Goal: Communication & Community: Answer question/provide support

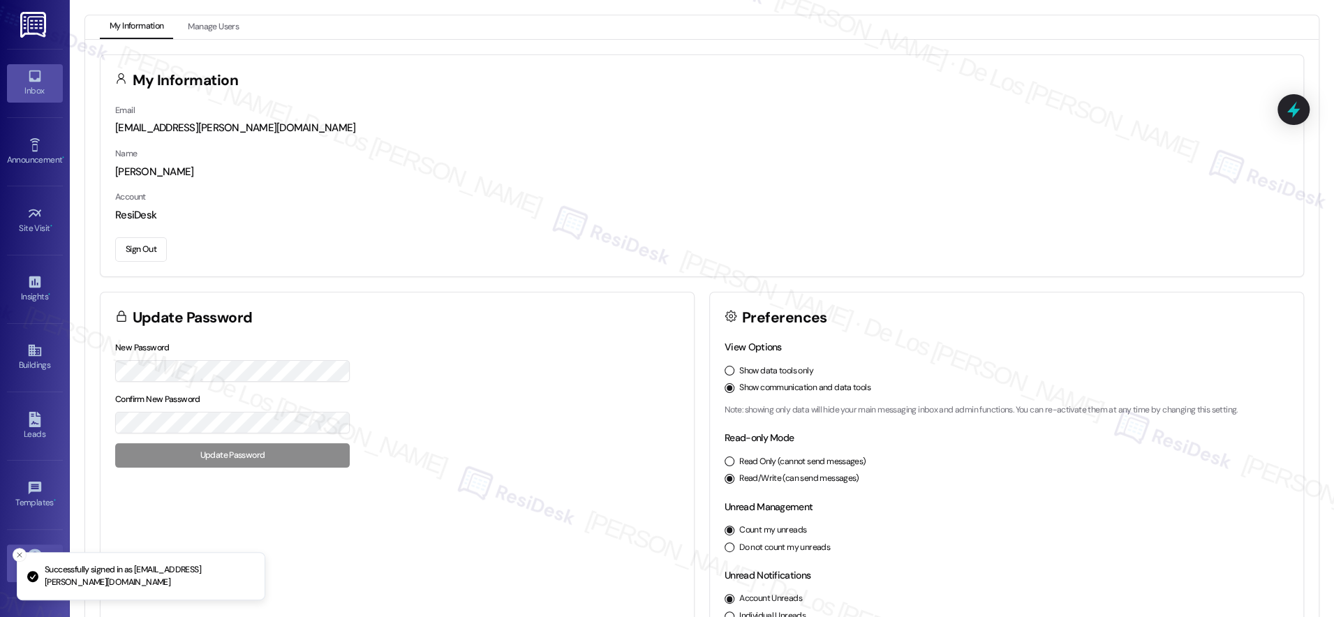
click at [24, 89] on div "Inbox" at bounding box center [35, 91] width 70 height 14
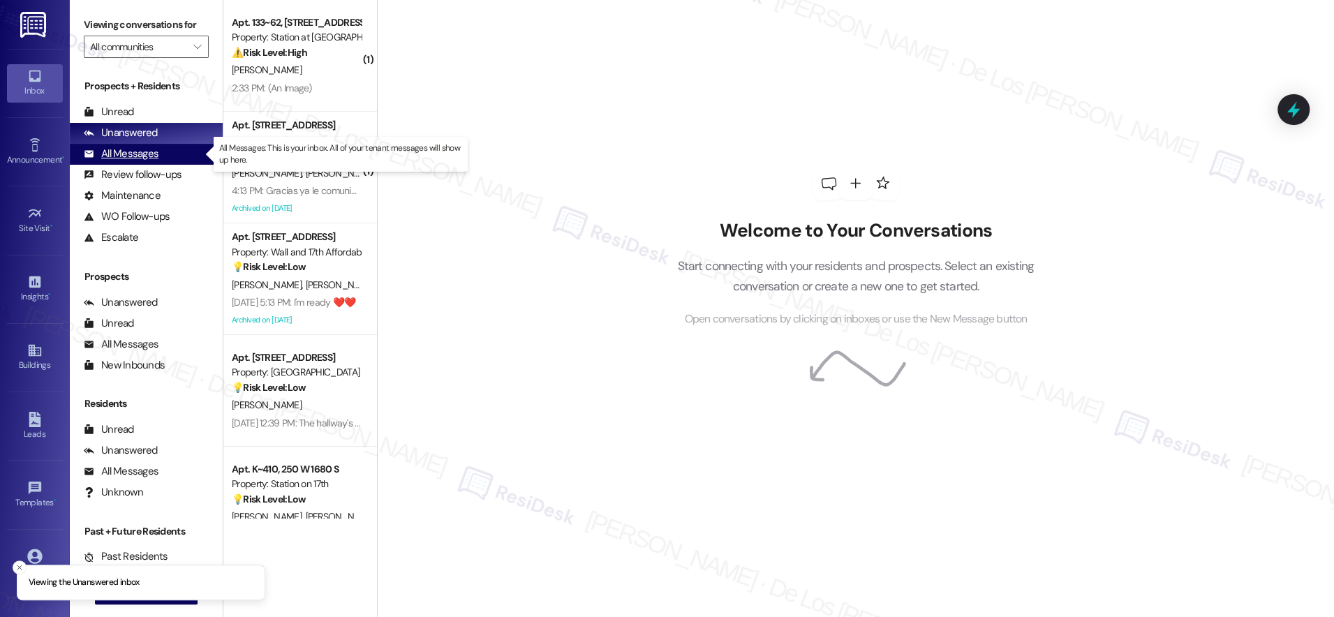
click at [151, 149] on div "All Messages" at bounding box center [121, 154] width 75 height 15
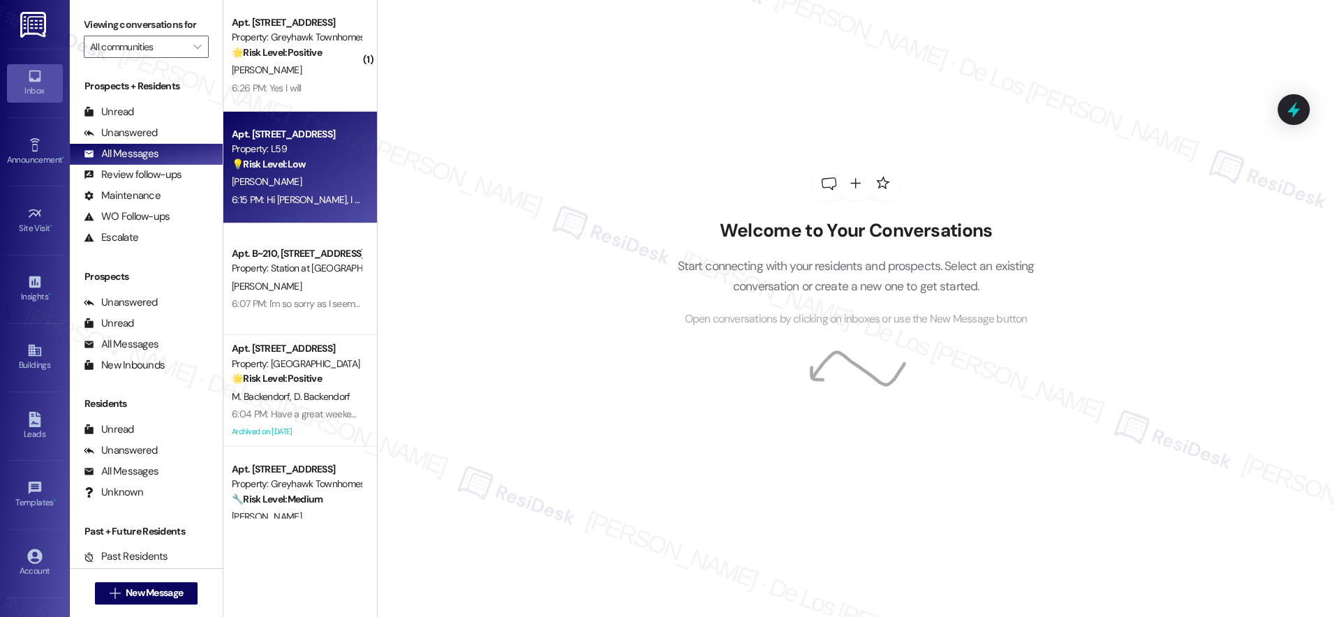
click at [303, 180] on div "[PERSON_NAME]" at bounding box center [296, 181] width 132 height 17
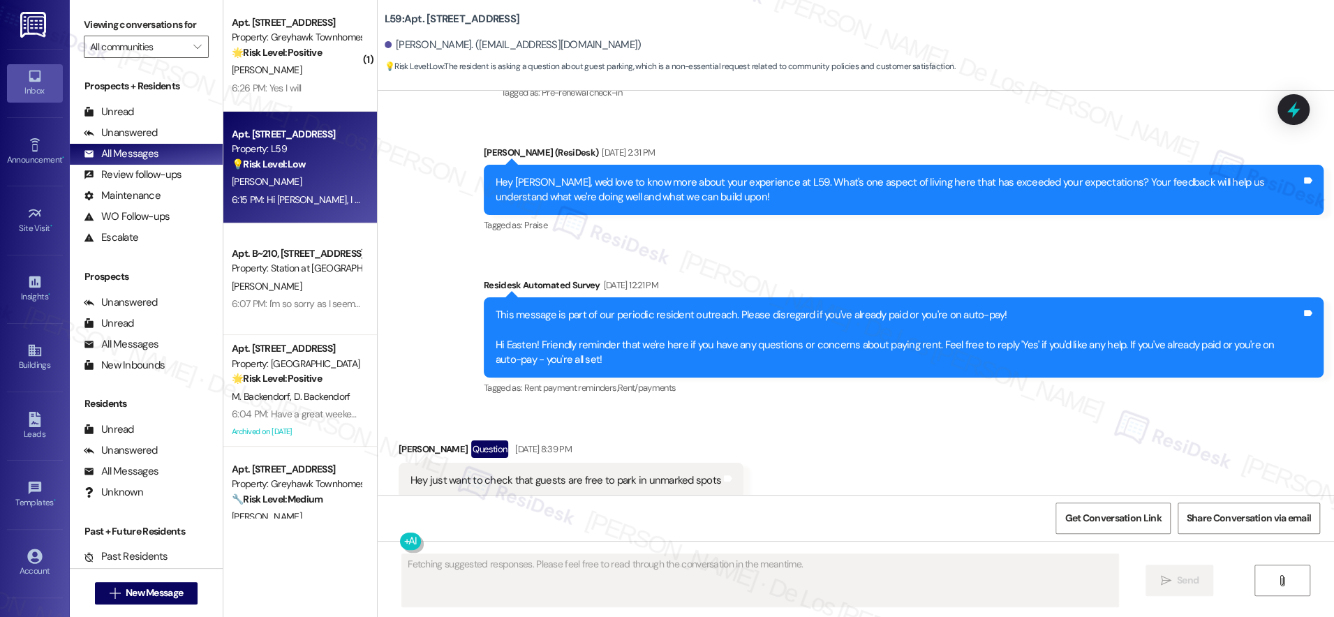
scroll to position [3177, 0]
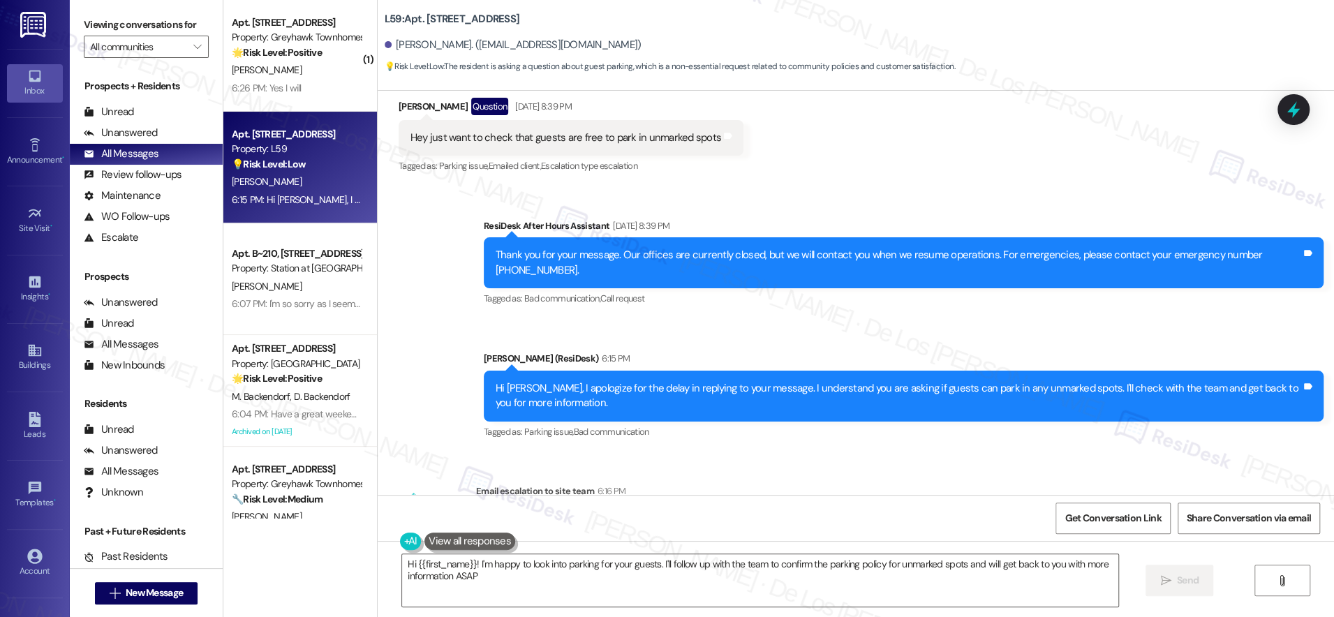
type textarea "Hi {{first_name}}! I'm happy to look into parking for your guests. I'll follow …"
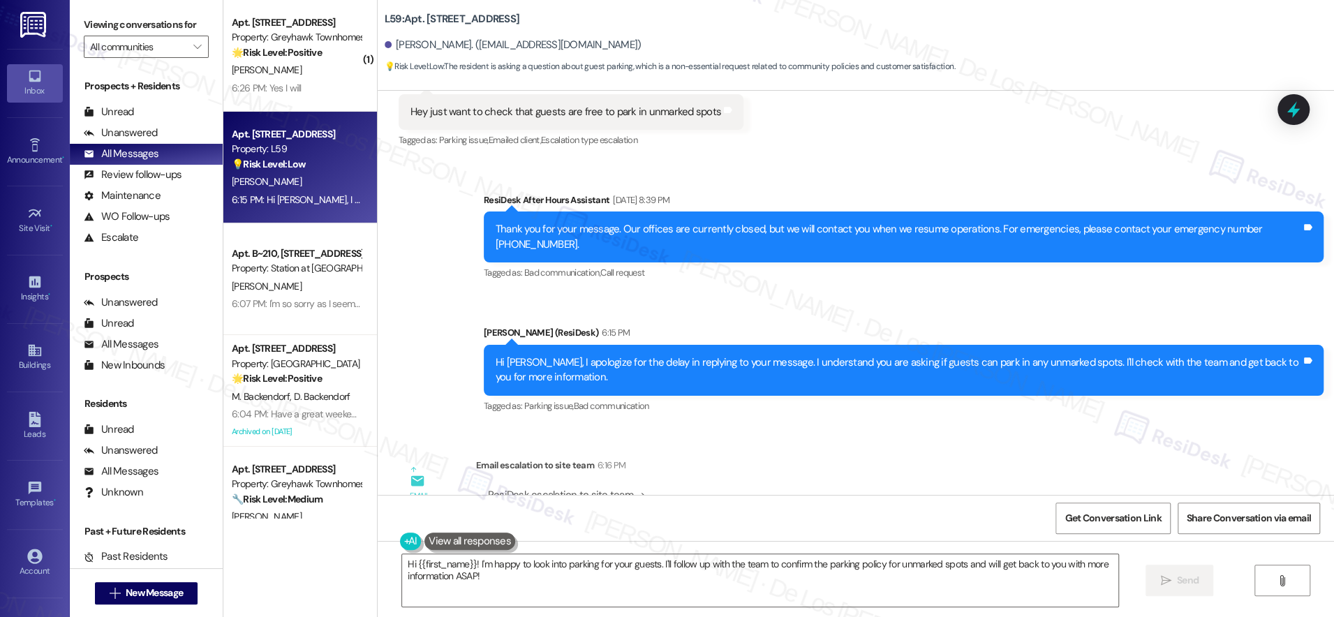
scroll to position [3600, 0]
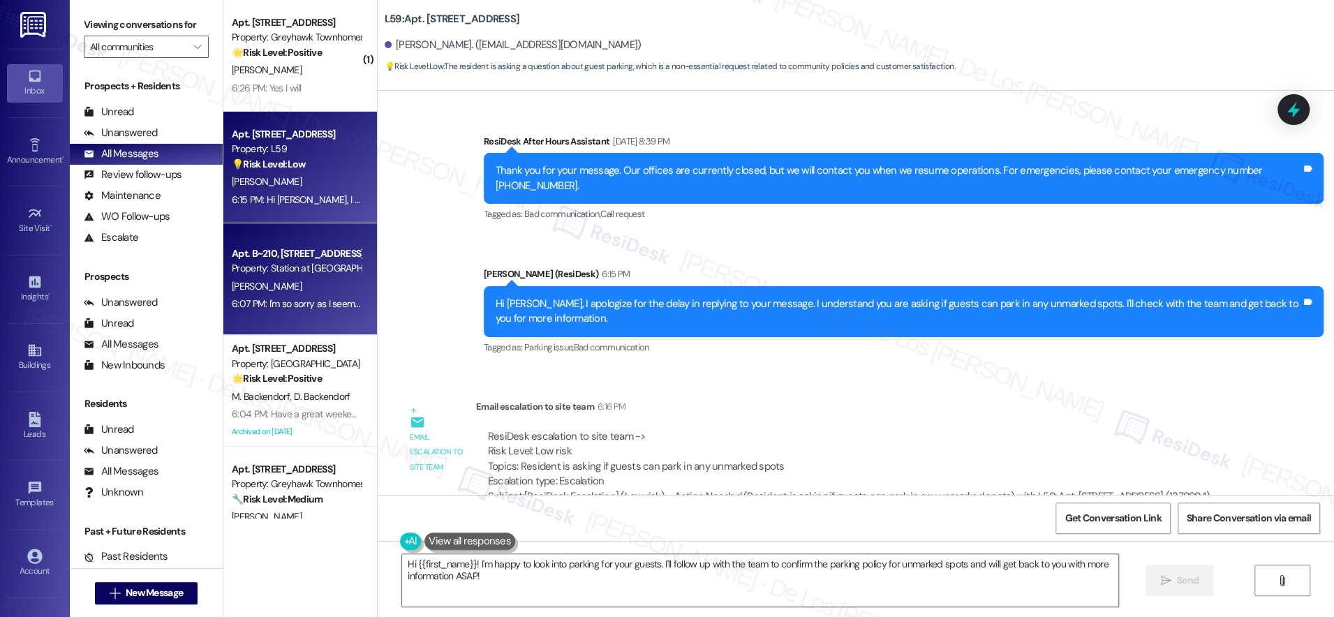
click at [244, 303] on div "6:07 PM: I'm so sorry as I seem to have missed your message, [PERSON_NAME]! Yes…" at bounding box center [735, 303] width 1006 height 13
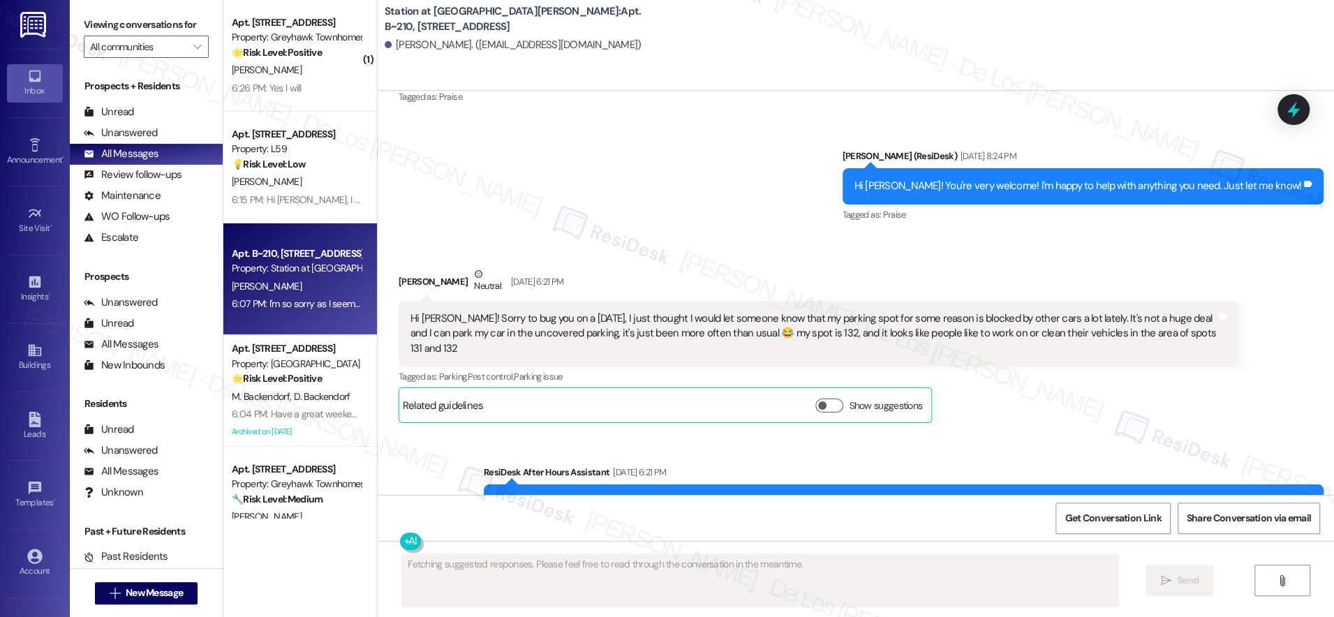
scroll to position [329, 0]
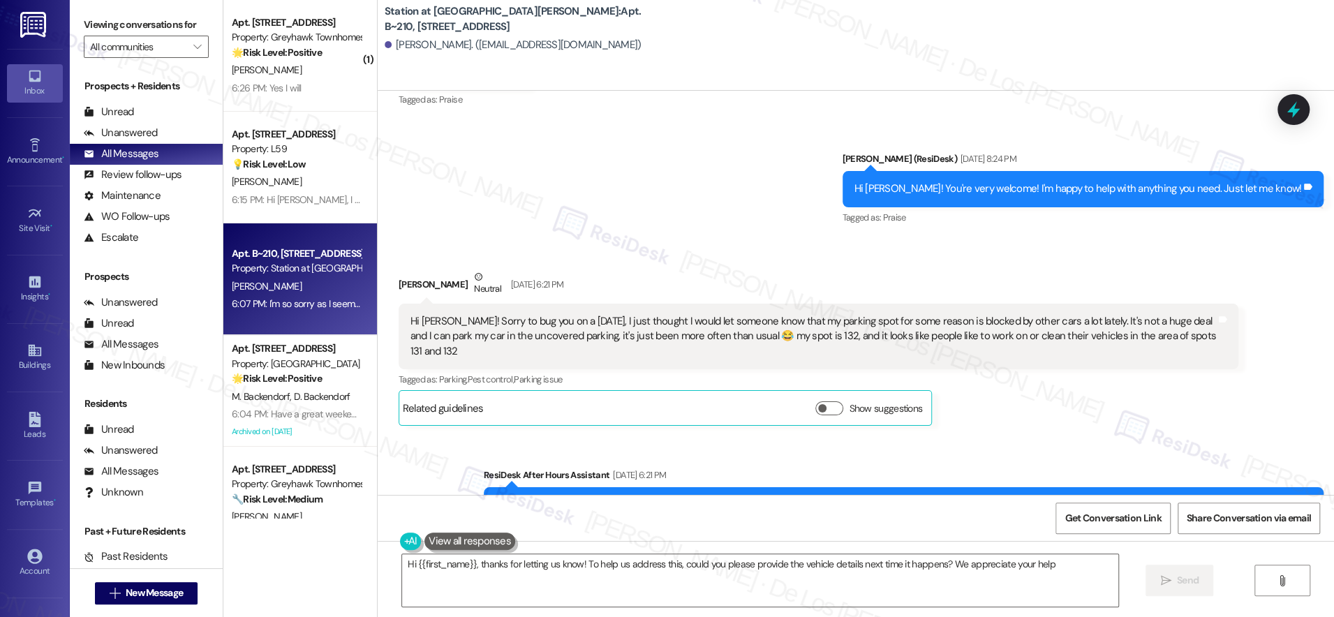
type textarea "Hi {{first_name}}, thanks for letting us know! To help us address this, could y…"
click at [99, 129] on div "Unanswered" at bounding box center [121, 133] width 74 height 15
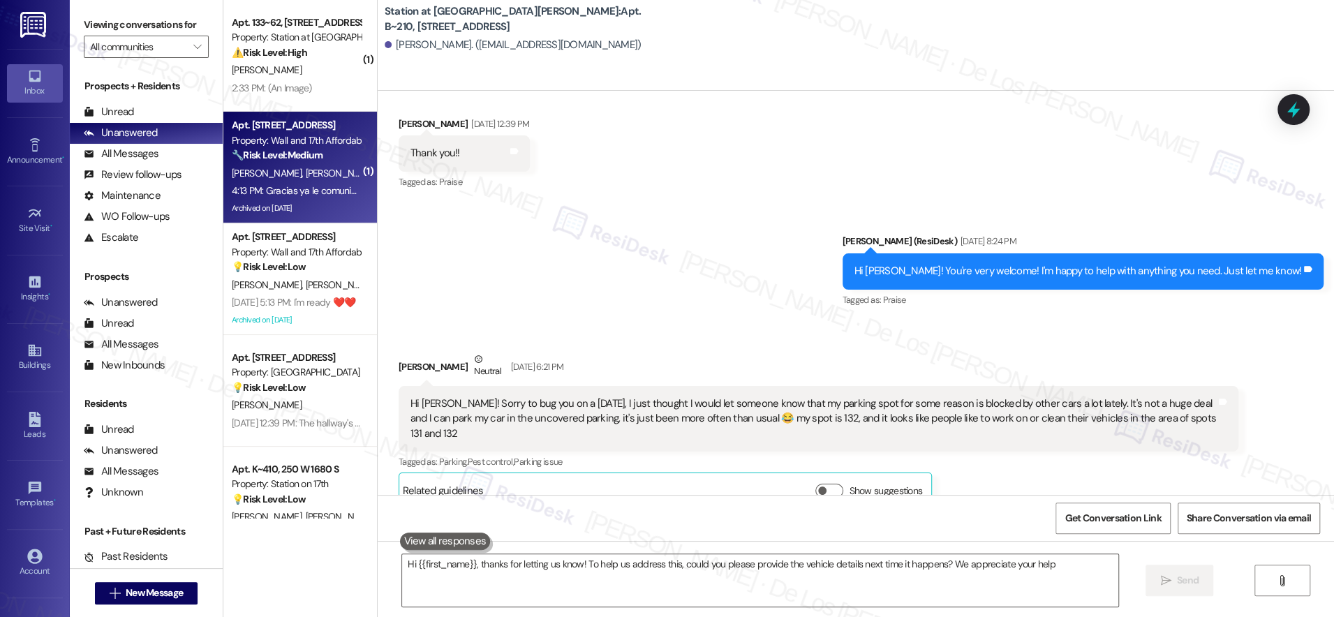
type textarea "Hi {{first_name}}, thanks for letting us know! To help us address this, could y…"
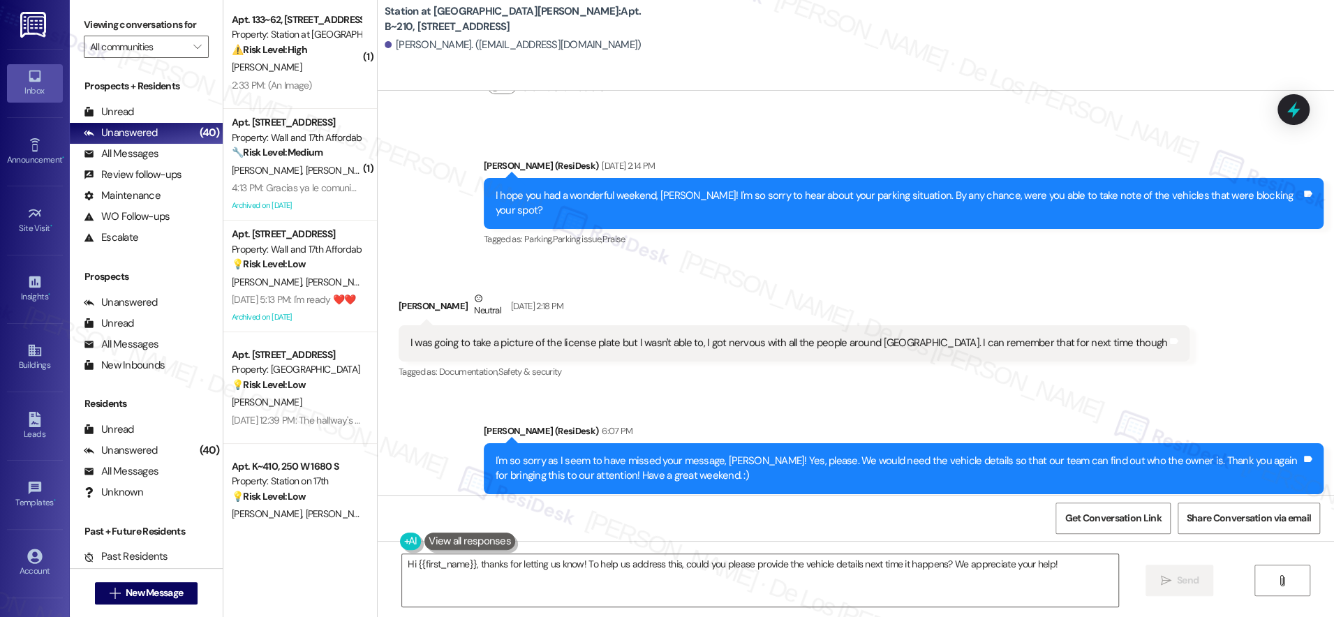
scroll to position [3, 0]
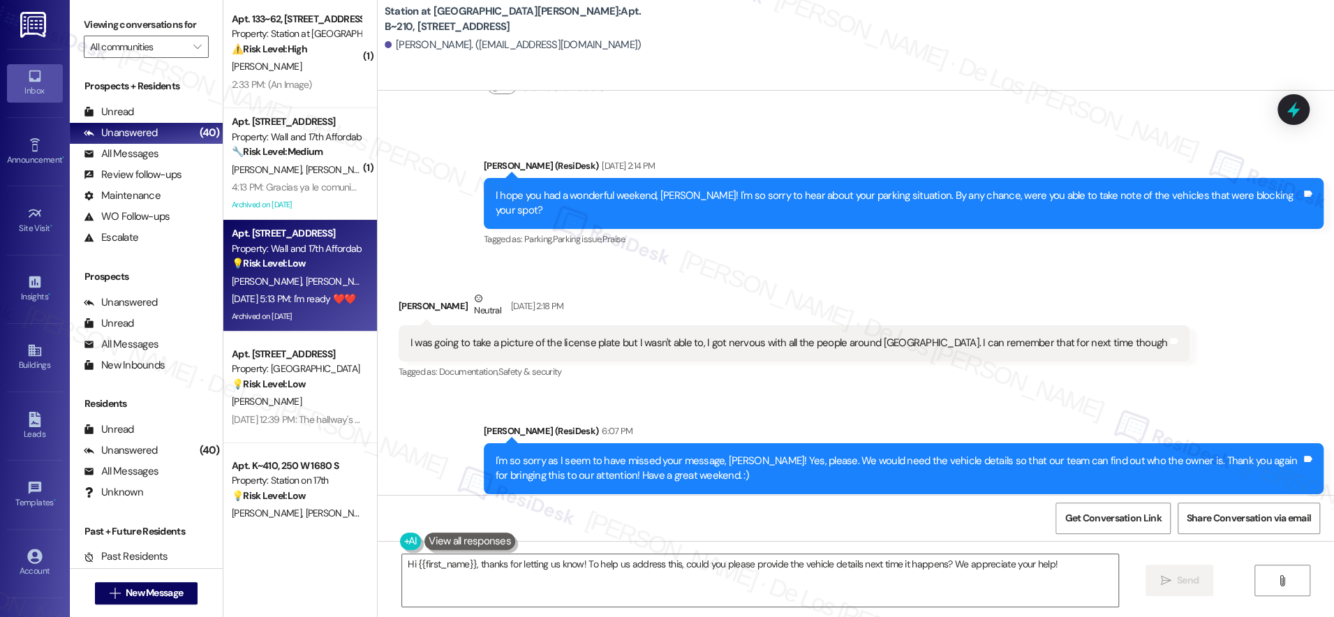
click at [292, 260] on strong "💡 Risk Level: Low" at bounding box center [269, 263] width 74 height 13
type textarea "Hi {{first_name}}, thanks for letting us know! To help us address this, could y…"
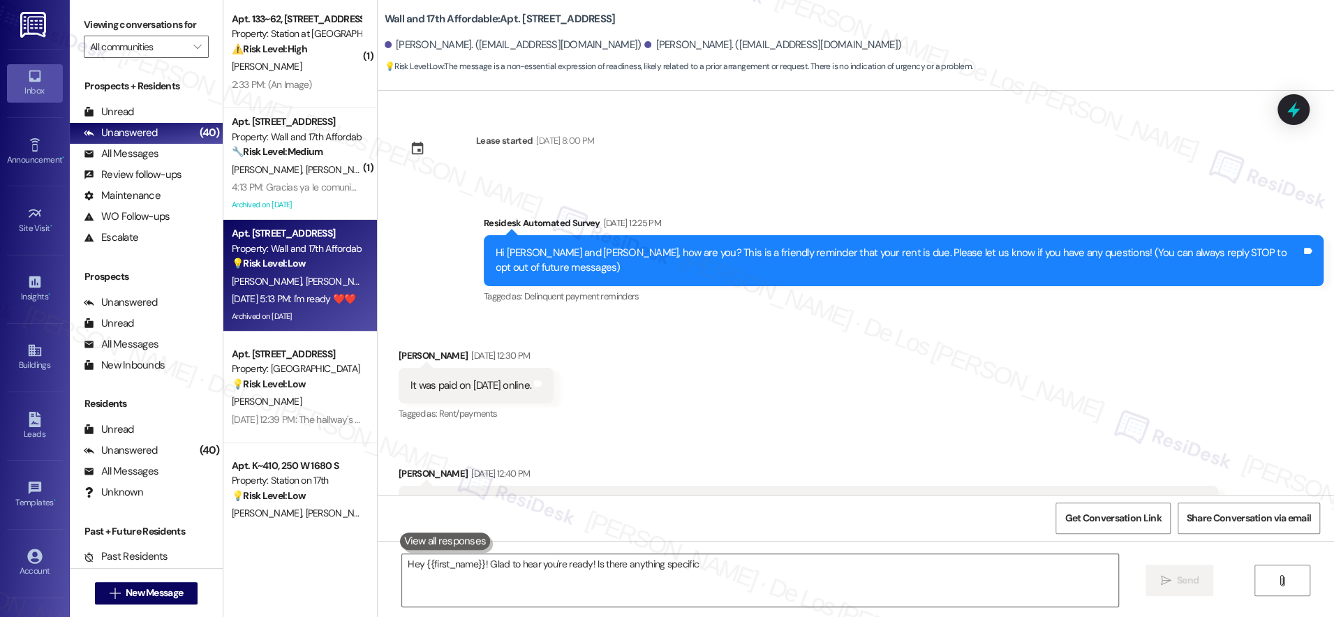
scroll to position [920, 0]
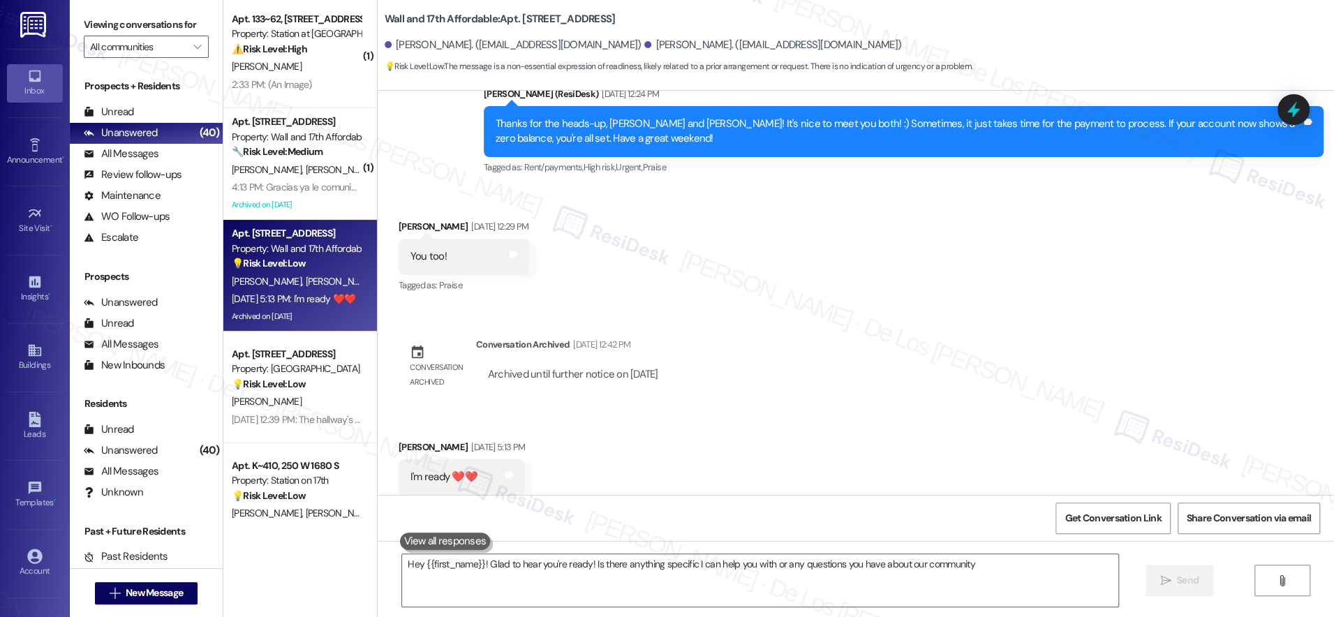
type textarea "Hey {{first_name}}! Glad to hear you're ready! Is there anything specific I can…"
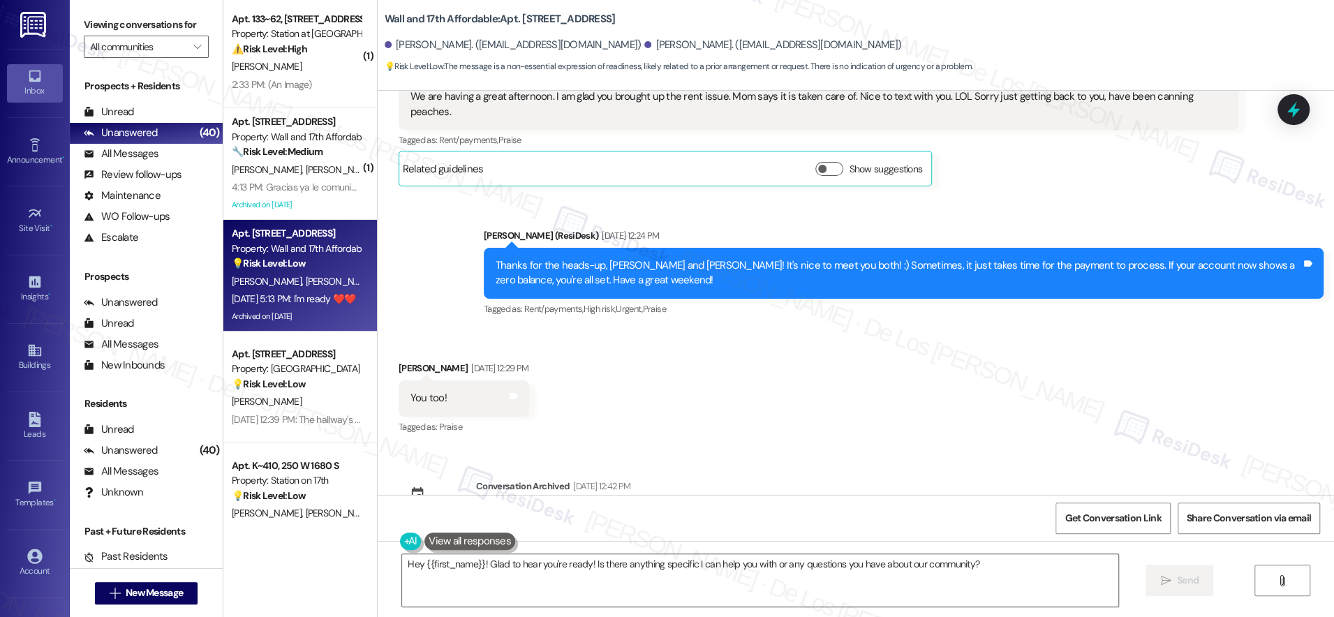
scroll to position [0, 0]
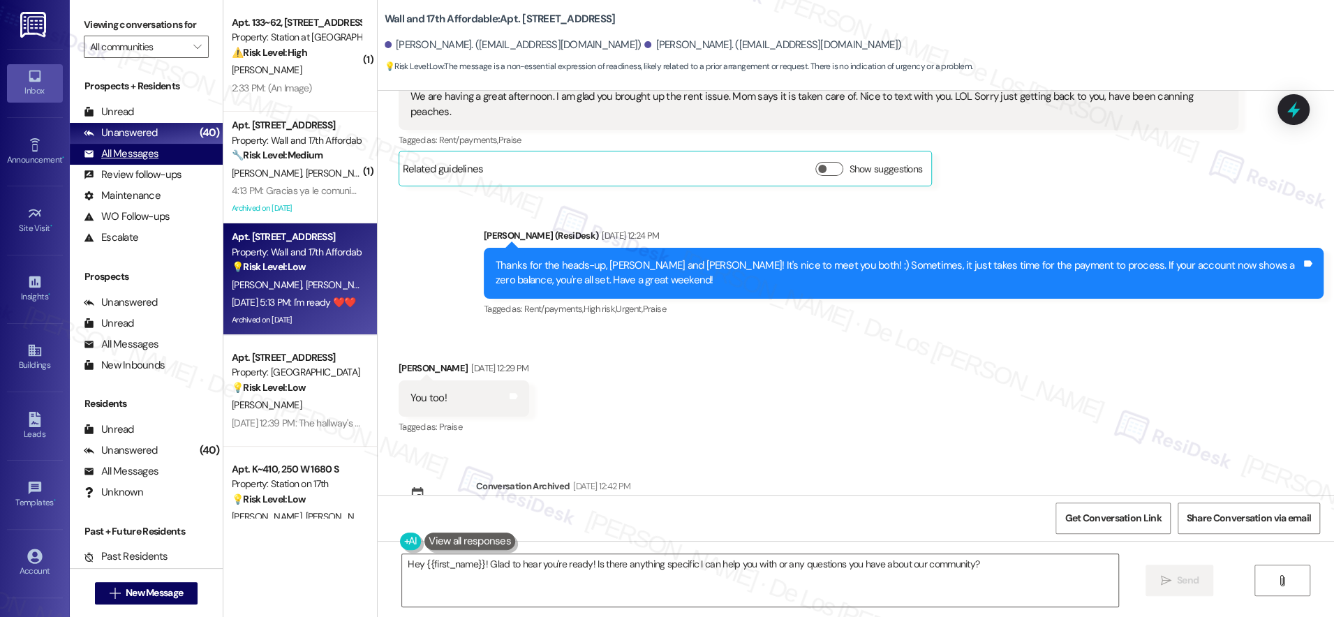
drag, startPoint x: 162, startPoint y: 156, endPoint x: 172, endPoint y: 158, distance: 10.0
click at [161, 156] on div "All Messages (undefined)" at bounding box center [146, 154] width 153 height 21
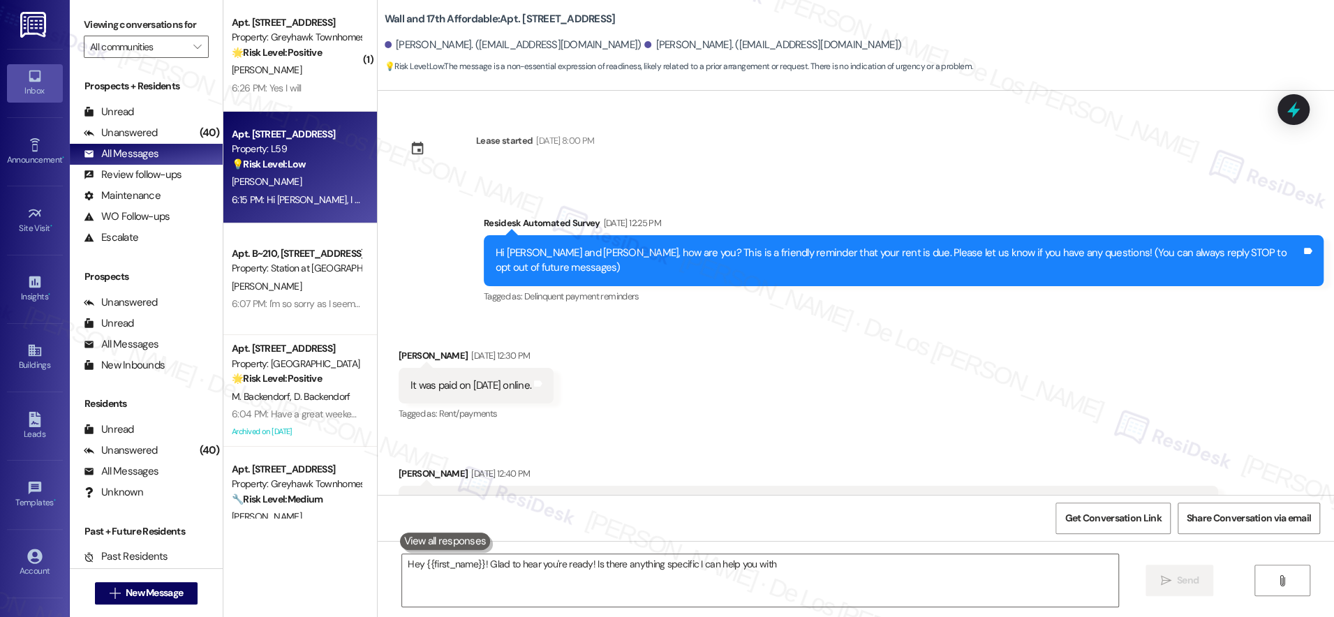
scroll to position [920, 0]
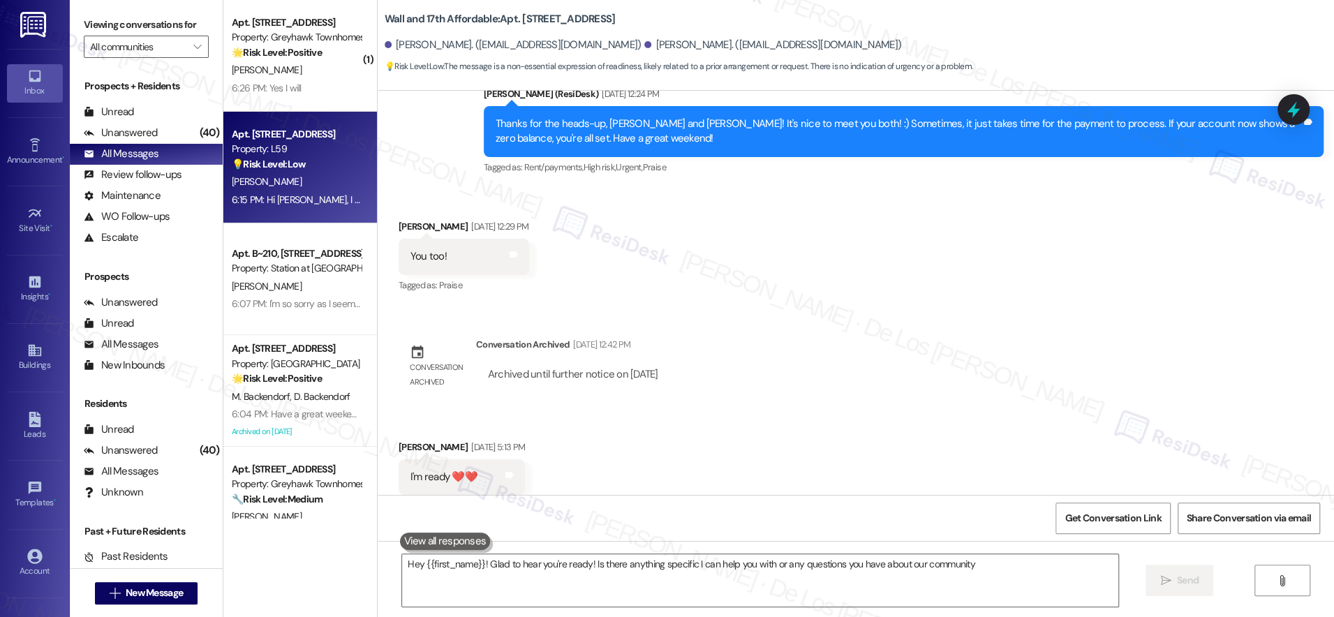
type textarea "Hey {{first_name}}! Glad to hear you're ready! Is there anything specific I can…"
click at [290, 179] on div "[PERSON_NAME]" at bounding box center [296, 181] width 132 height 17
type textarea "Hey {{first_name}}! Glad to hear you're ready! Is there anything specific I can…"
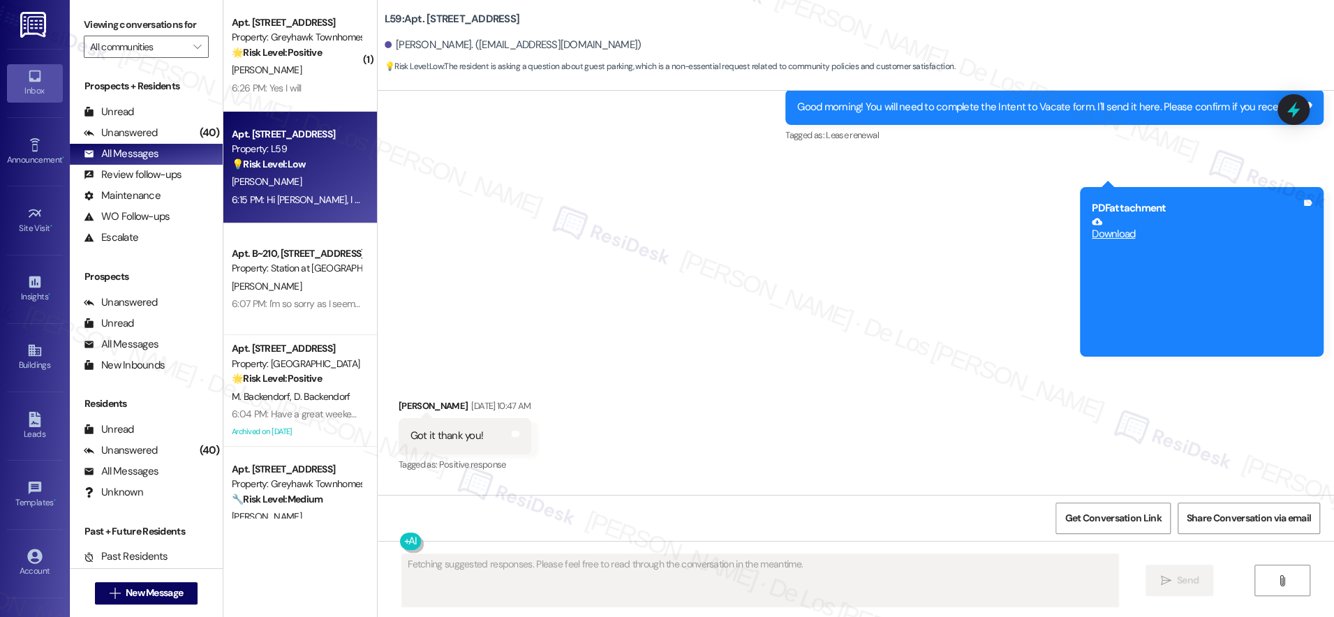
scroll to position [2239, 0]
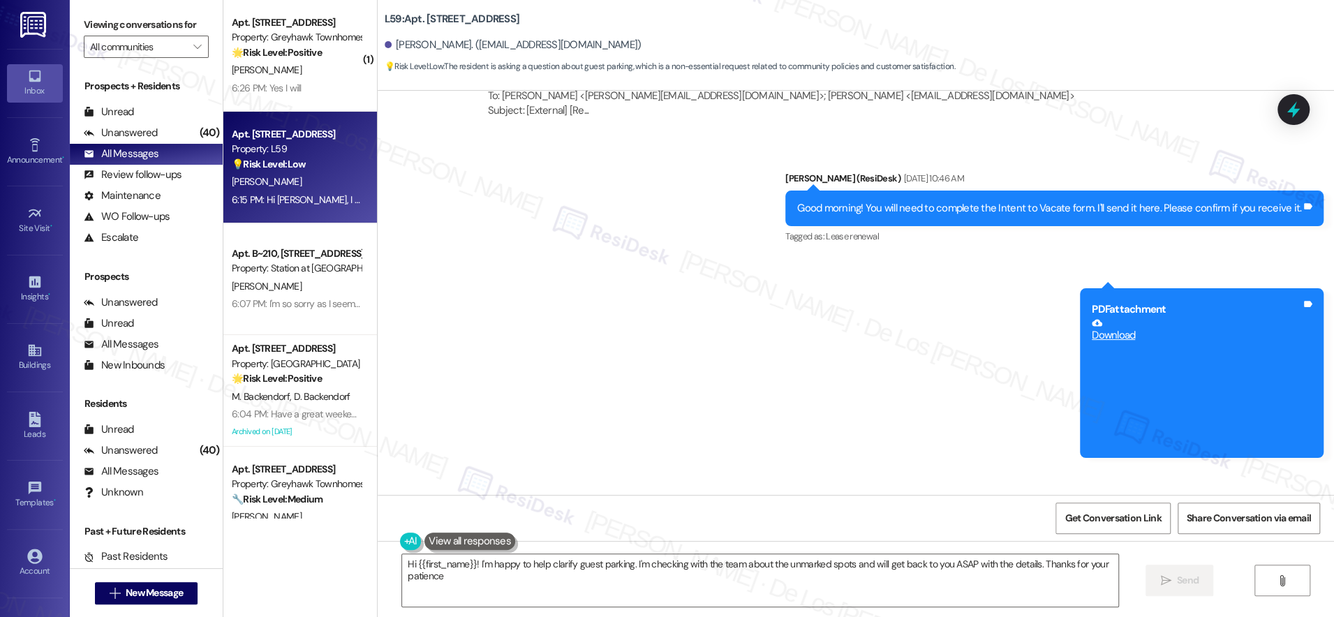
type textarea "Hi {{first_name}}! I'm happy to help clarify guest parking. I'm checking with t…"
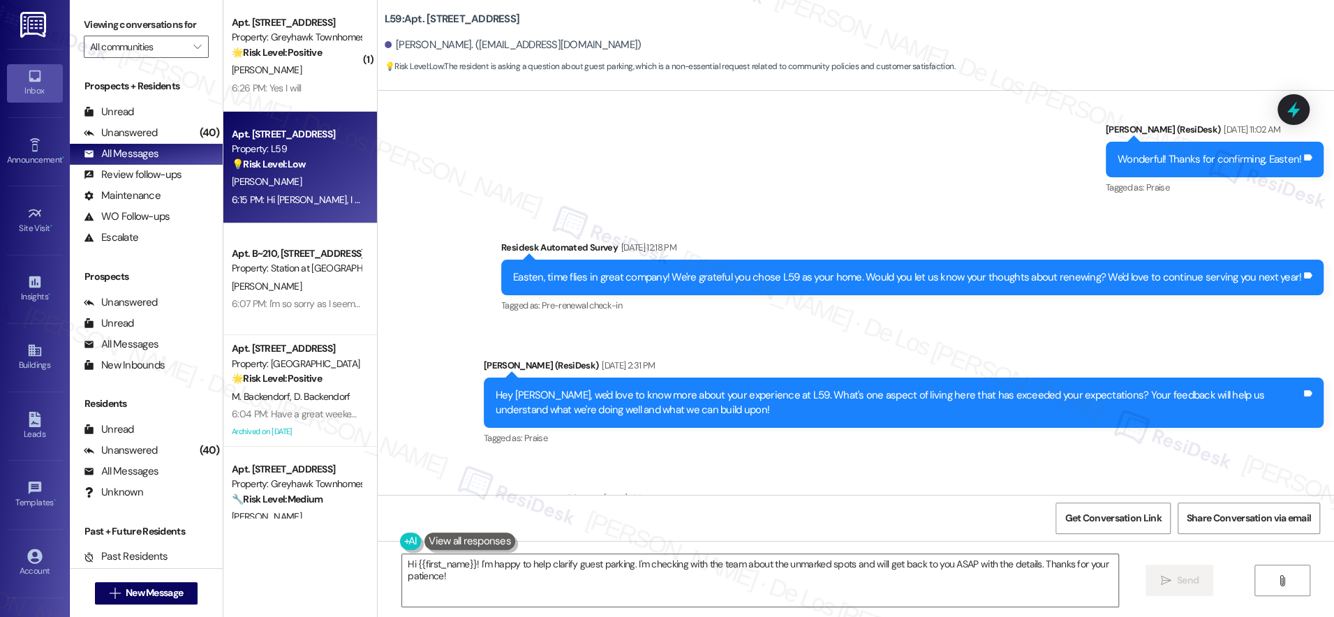
scroll to position [3259, 0]
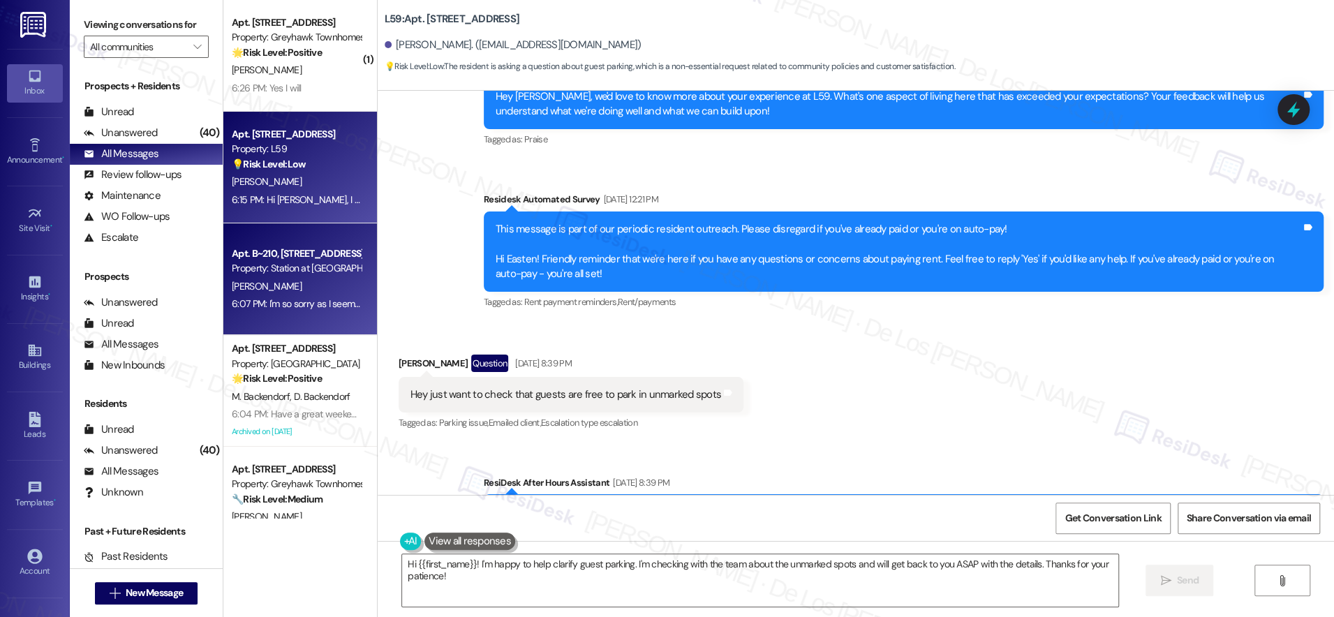
click at [281, 251] on div "Apt. B~210, [STREET_ADDRESS]" at bounding box center [296, 253] width 129 height 15
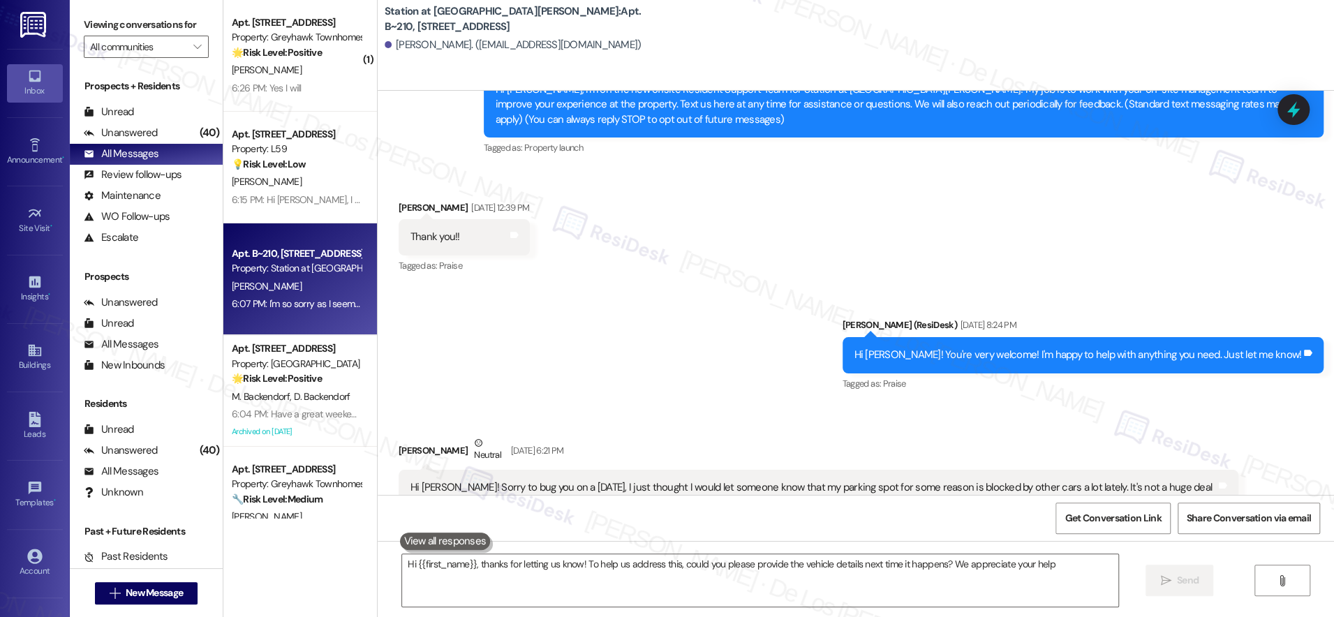
type textarea "Hi {{first_name}}, thanks for letting us know! To help us address this, could y…"
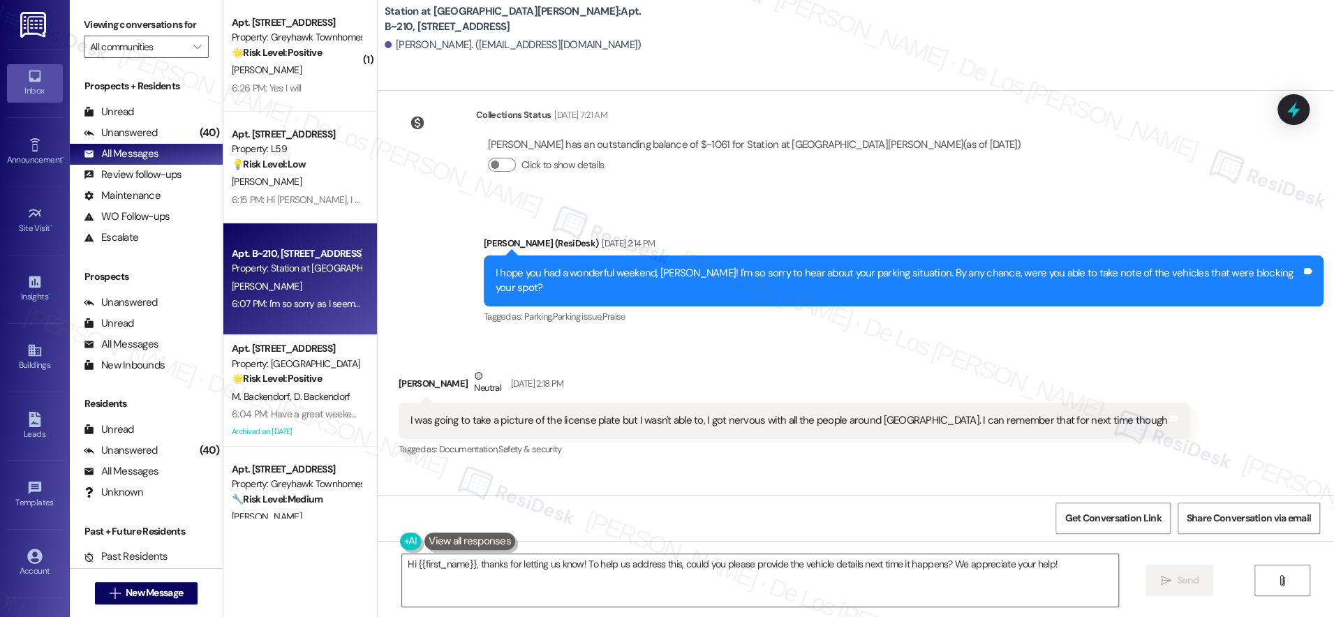
scroll to position [900, 0]
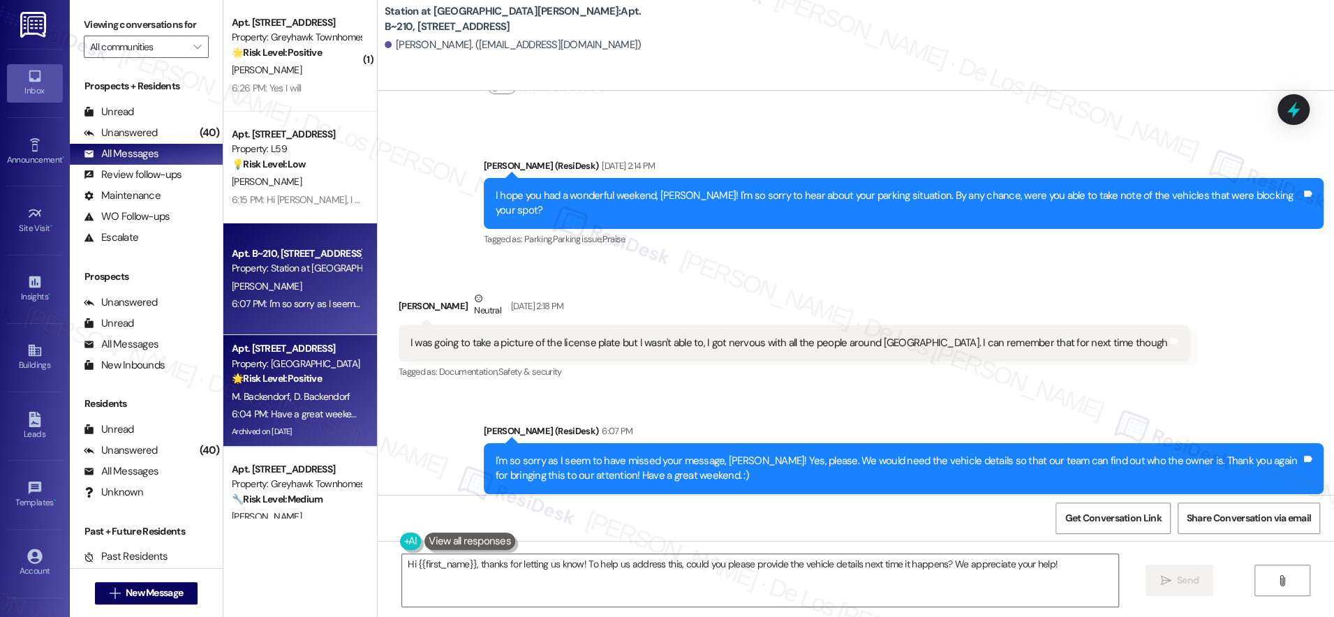
click at [270, 420] on div "6:04 PM: Have a great weekend! 6:04 PM: Have a great weekend!" at bounding box center [298, 414] width 133 height 13
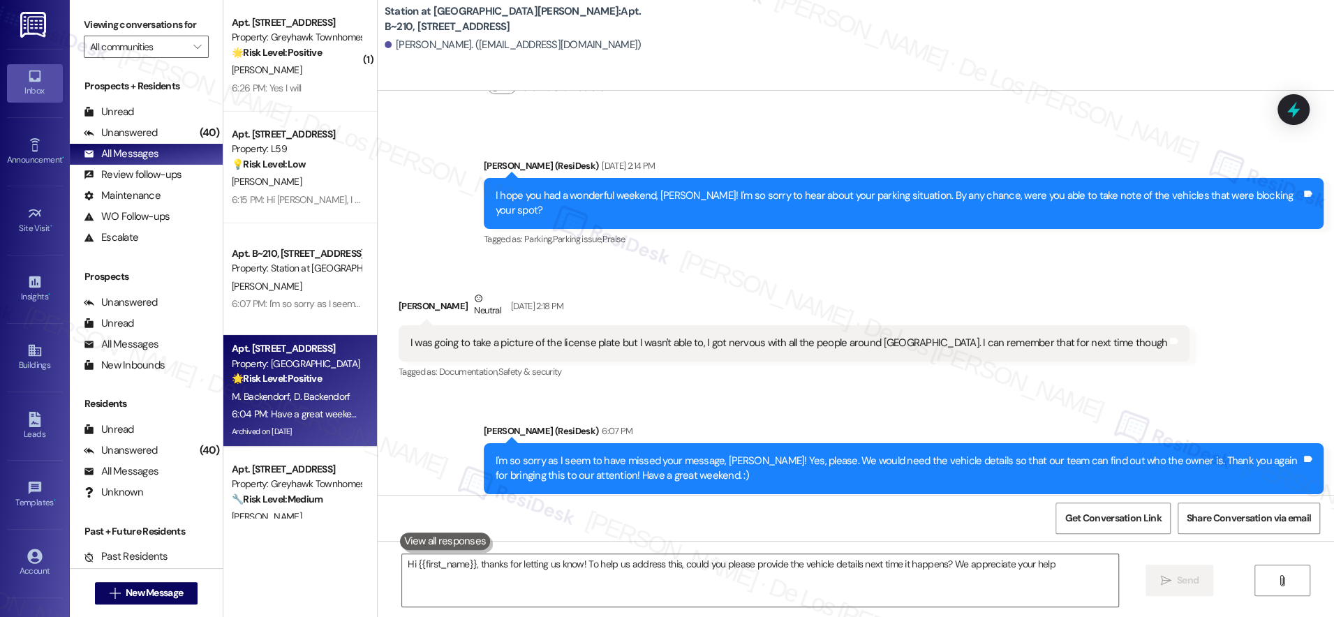
type textarea "Hi {{first_name}}, thanks for letting us know! To help us address this, could y…"
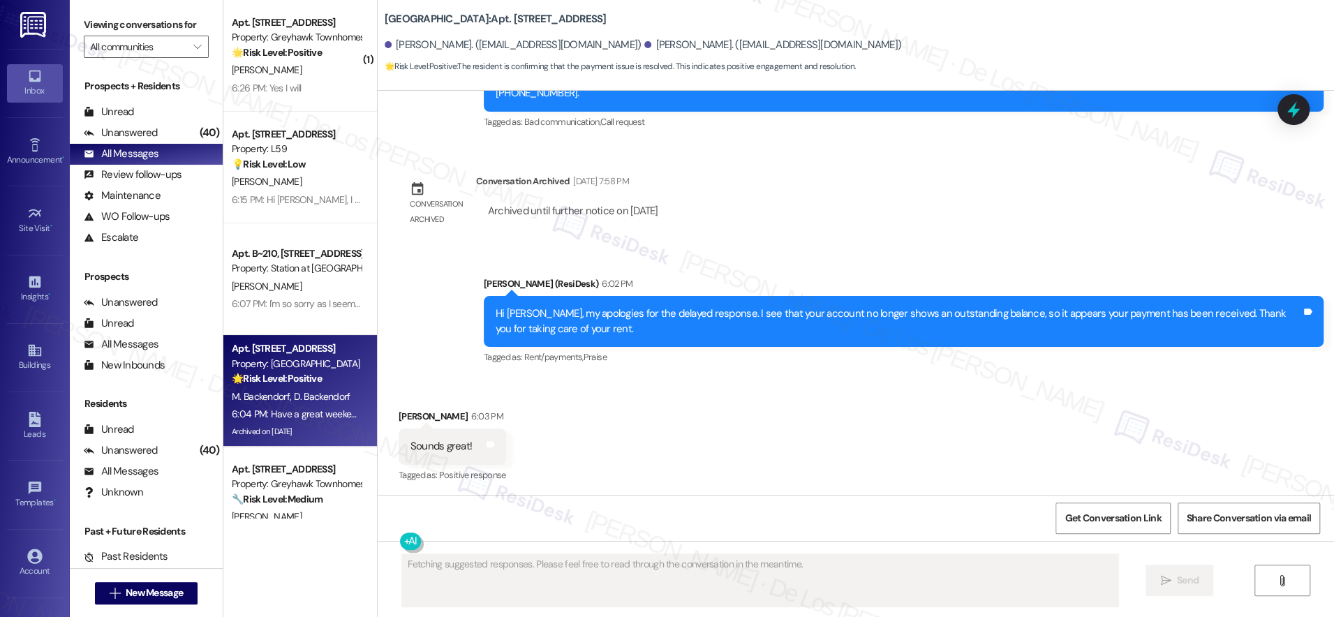
scroll to position [1772, 0]
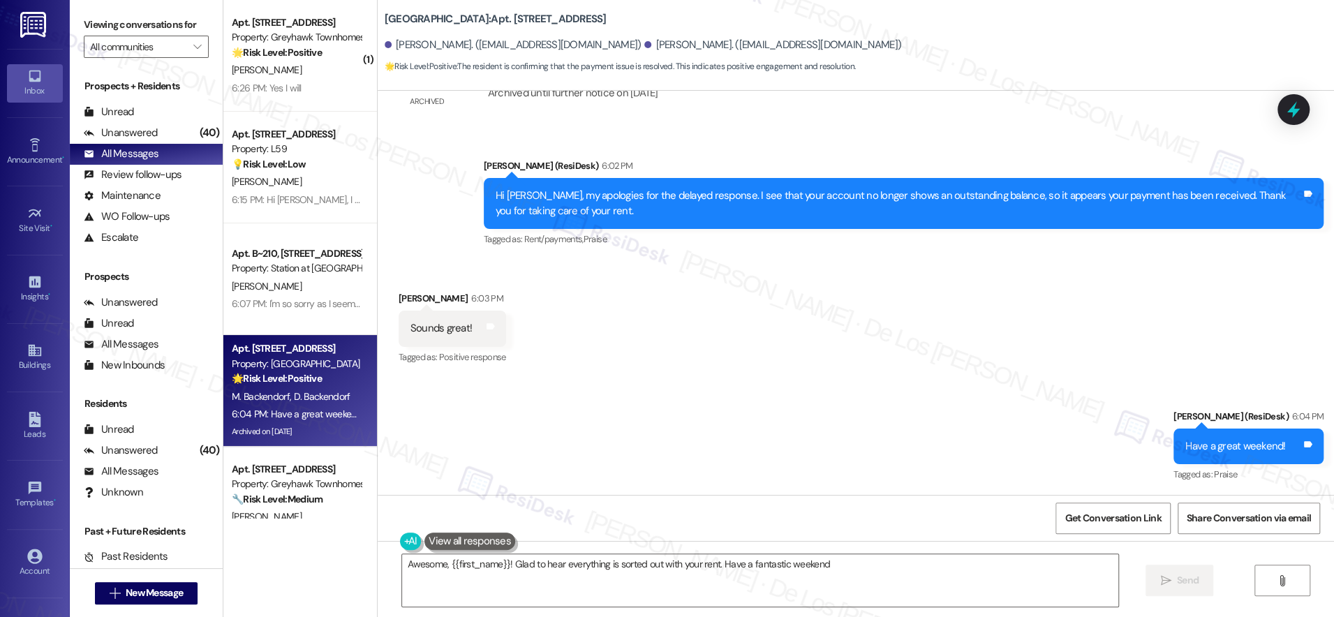
type textarea "Awesome, {{first_name}}! Glad to hear everything is sorted out with your rent. …"
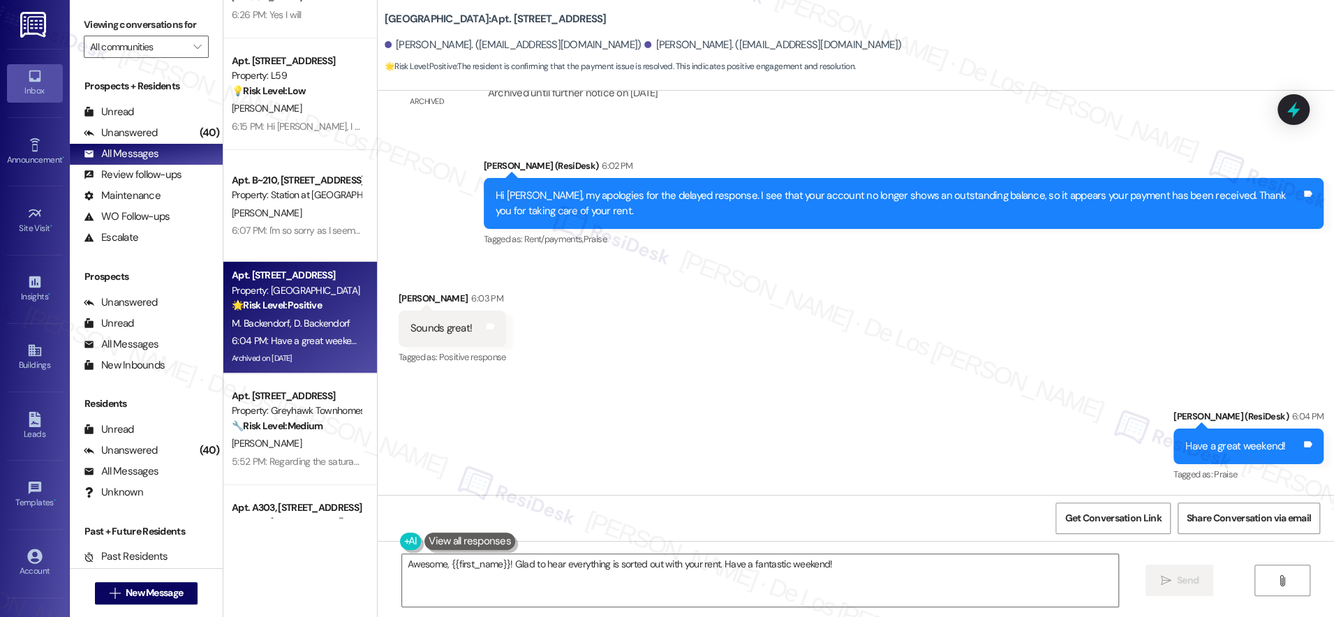
scroll to position [75, 0]
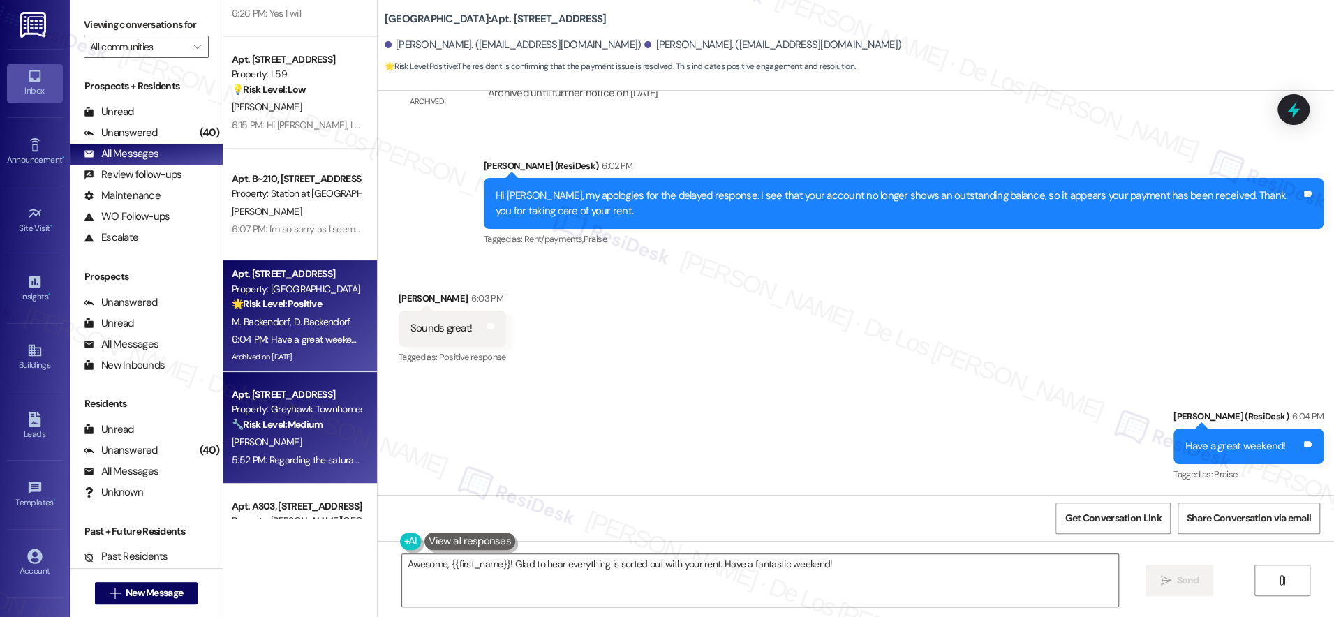
click at [278, 414] on div "Property: Greyhawk Townhomes" at bounding box center [296, 409] width 129 height 15
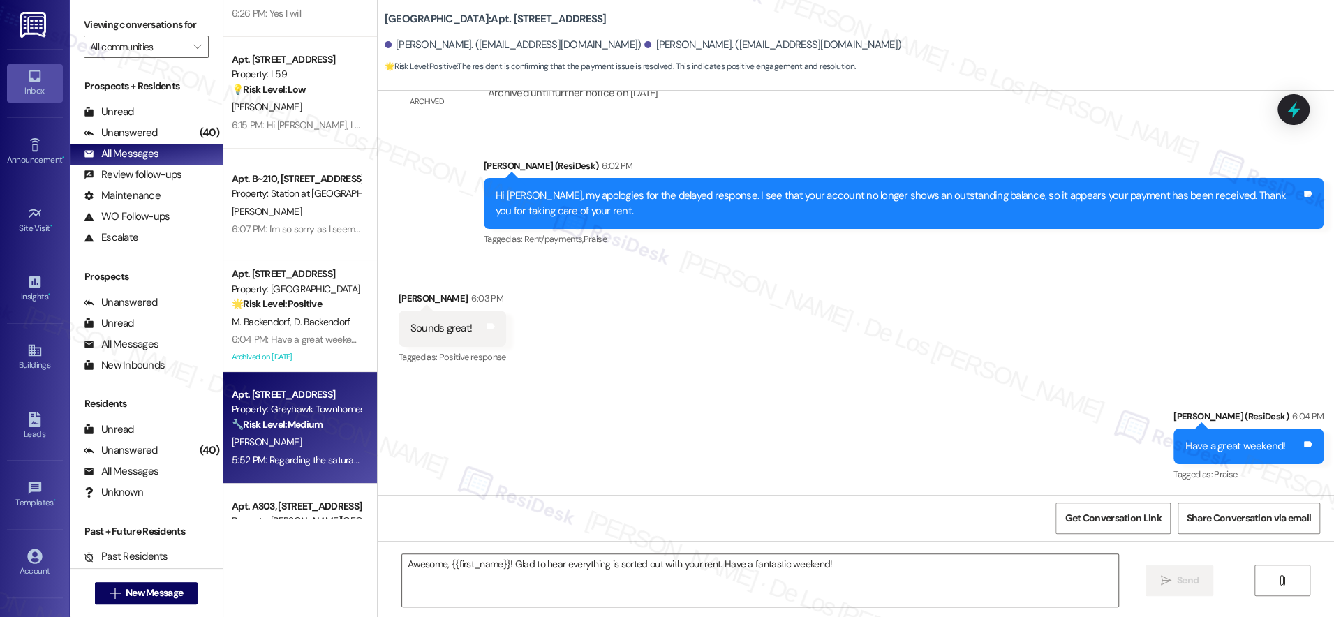
type textarea "Fetching suggested responses. Please feel free to read through the conversation…"
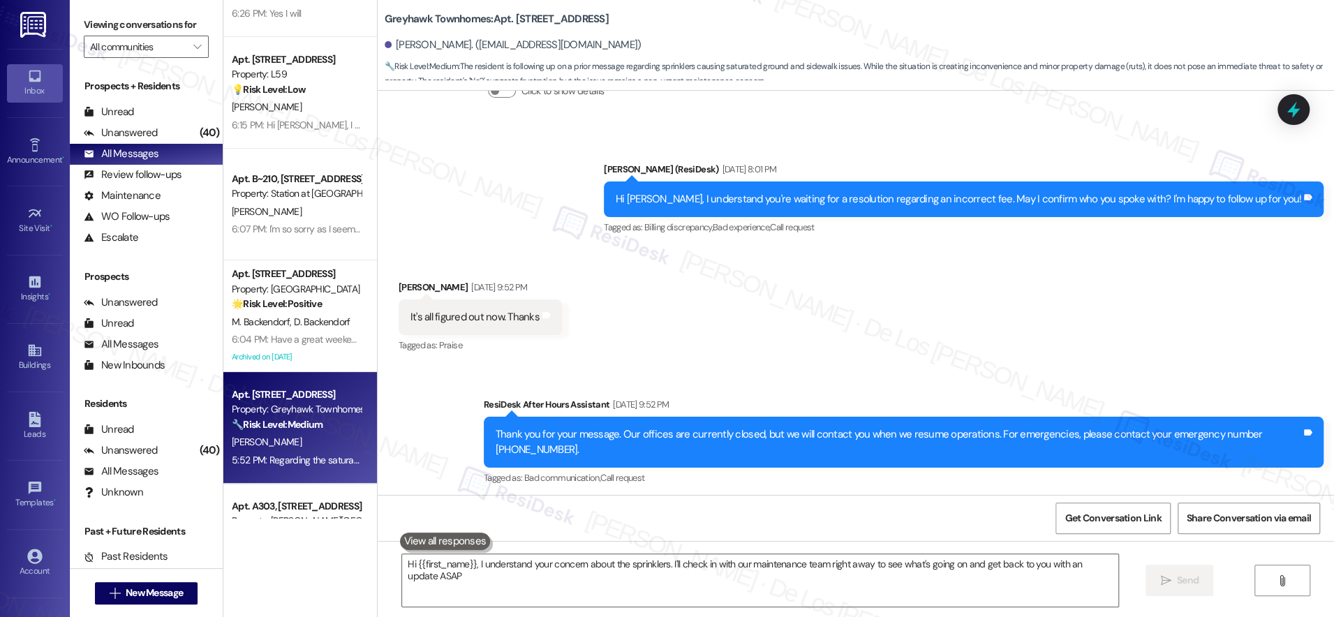
type textarea "Hi {{first_name}}, I understand your concern about the sprinklers. I'll check i…"
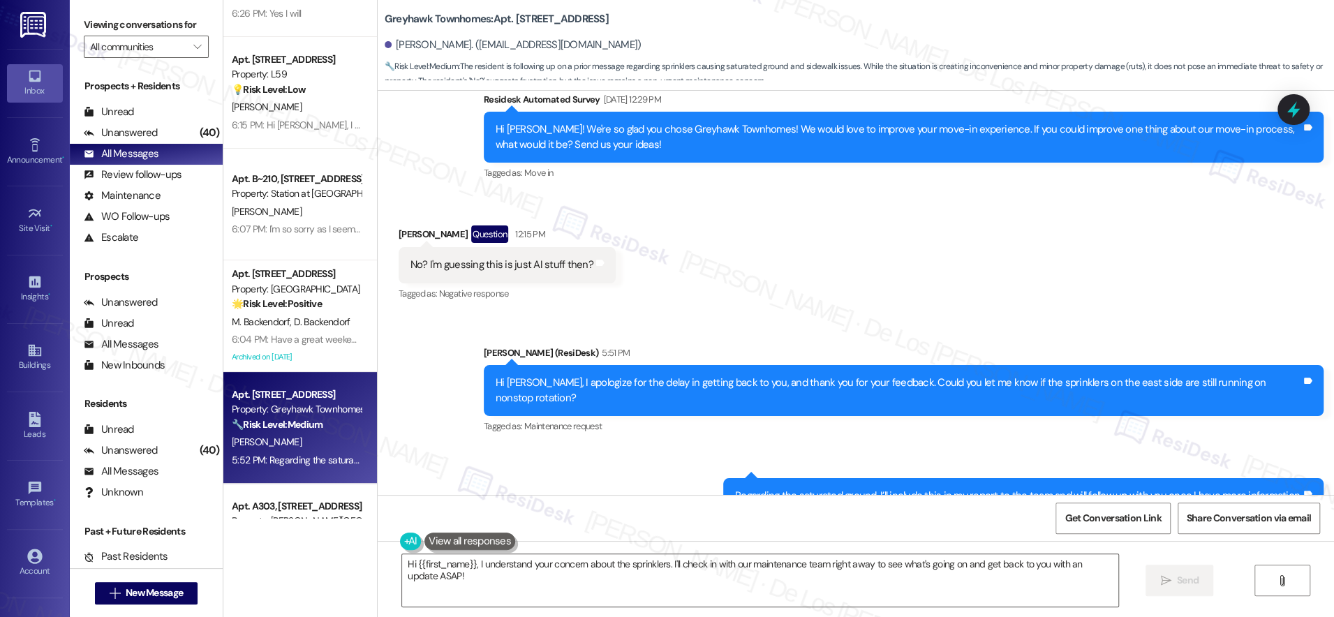
scroll to position [1210, 0]
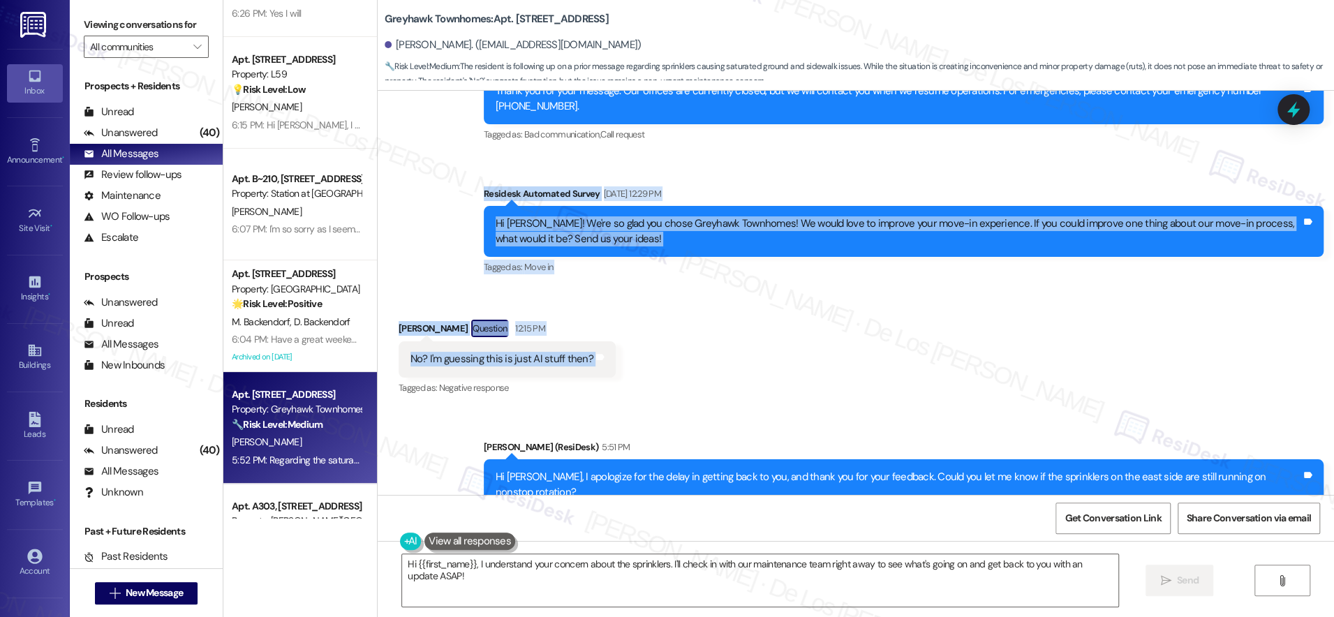
drag, startPoint x: 632, startPoint y: 352, endPoint x: 425, endPoint y: 177, distance: 270.9
click at [425, 177] on div "Survey, sent via SMS Residesk Automated Survey [DATE] 12:22 PM Hi [PERSON_NAME]…" at bounding box center [856, 293] width 956 height 404
copy div "Residesk Automated Survey [DATE] 12:29 PM Hi [PERSON_NAME]! We're so glad you c…"
click at [685, 350] on div "Received via SMS [PERSON_NAME] Question 12:15 PM No? I'm guessing this is just …" at bounding box center [856, 348] width 956 height 121
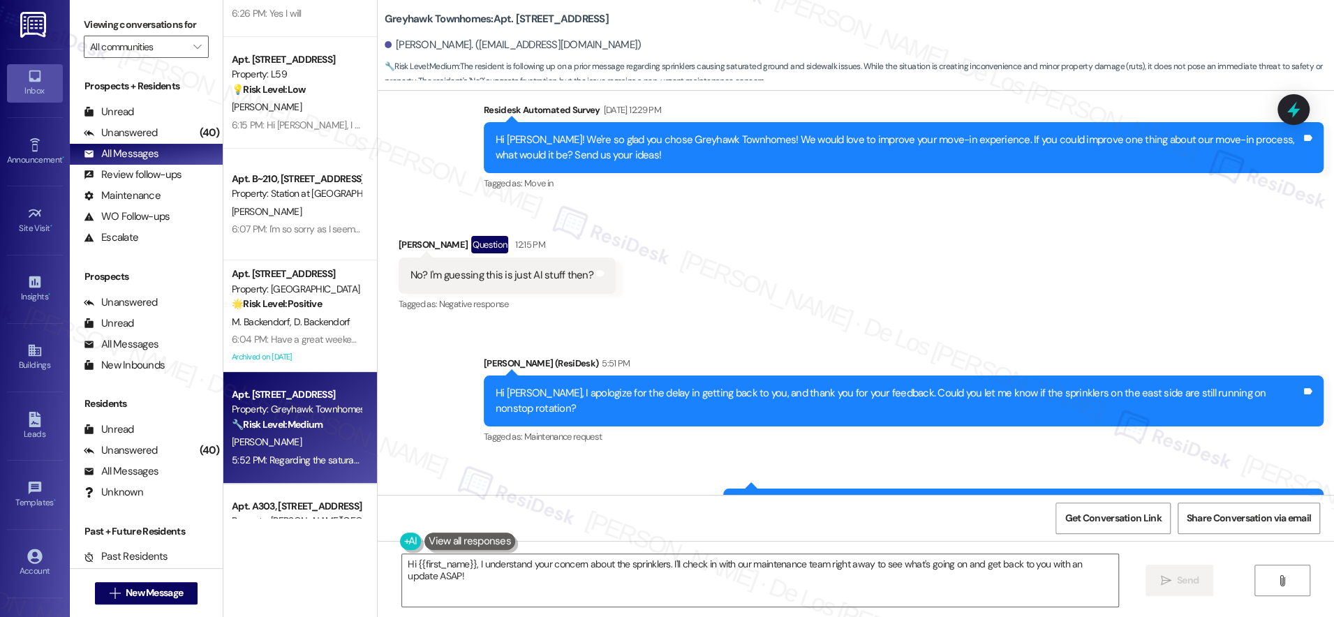
scroll to position [1340, 0]
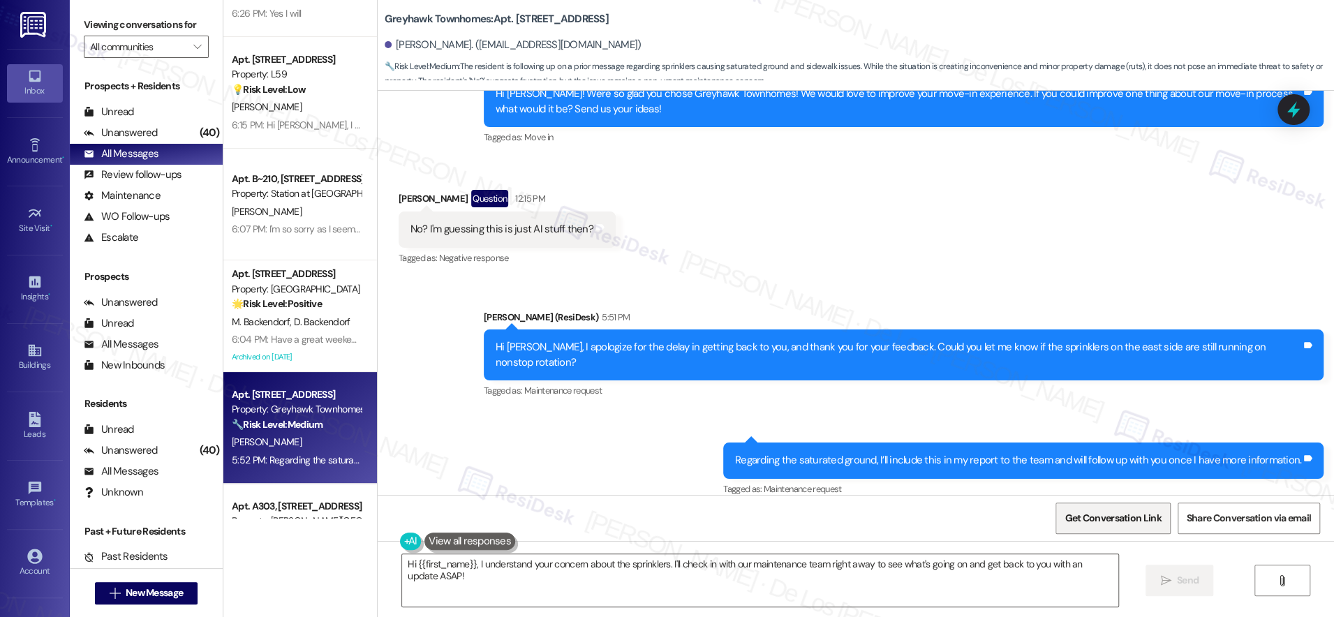
click at [1075, 522] on span "Get Conversation Link" at bounding box center [1112, 518] width 96 height 15
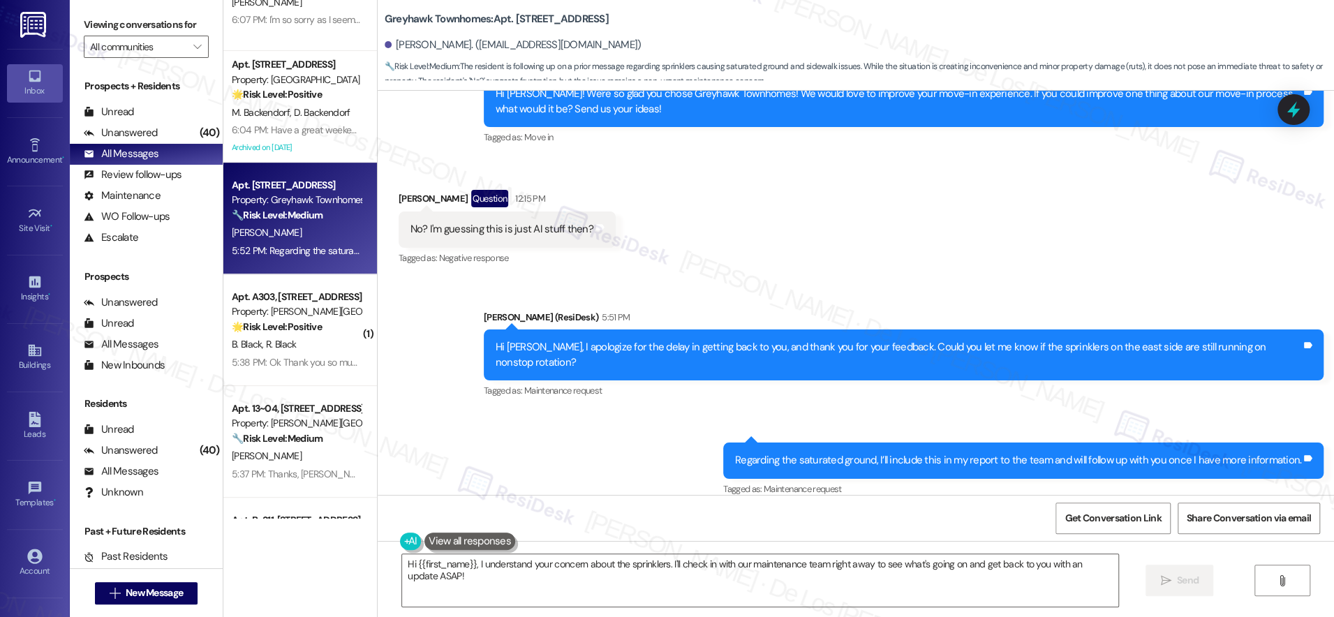
scroll to position [285, 0]
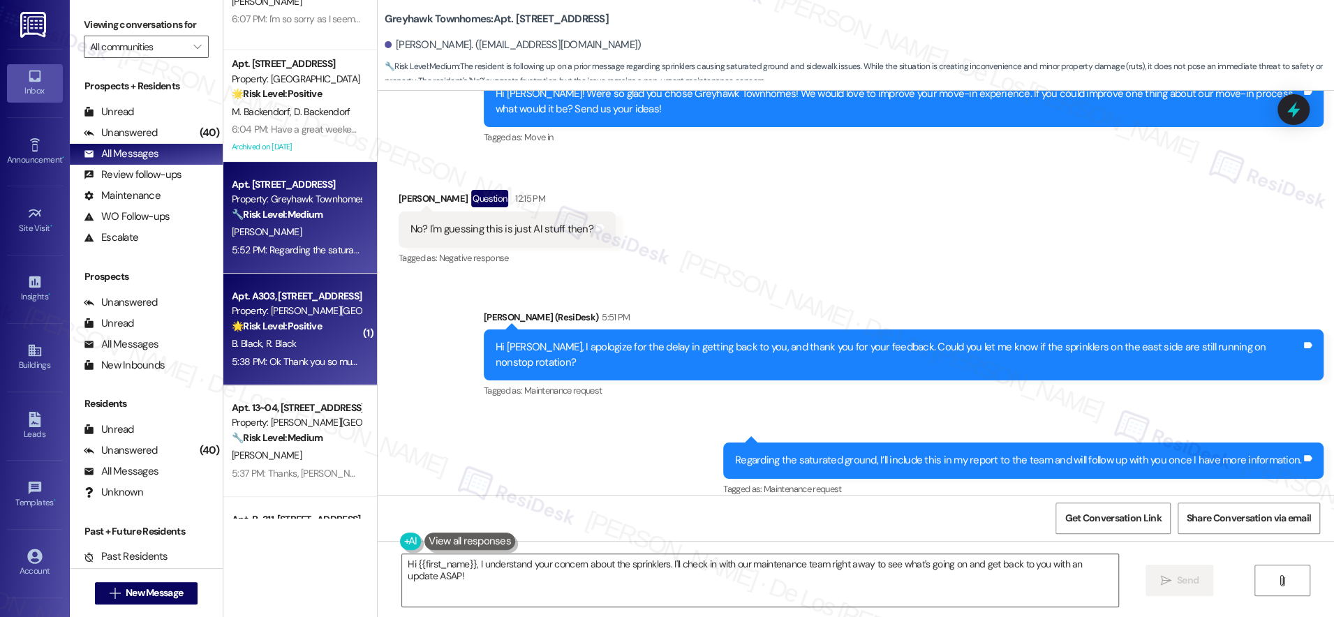
click at [309, 316] on div "Property: [PERSON_NAME][GEOGRAPHIC_DATA]" at bounding box center [296, 311] width 129 height 15
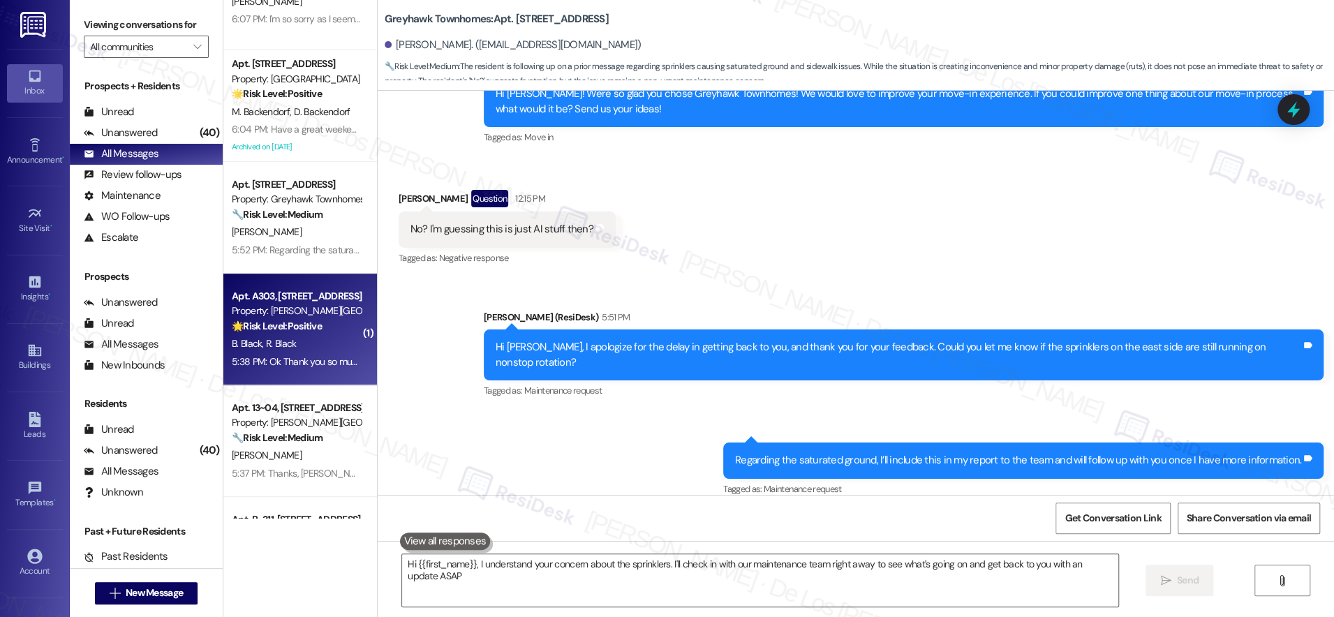
type textarea "Hi {{first_name}}, I understand your concern about the sprinklers. I'll check i…"
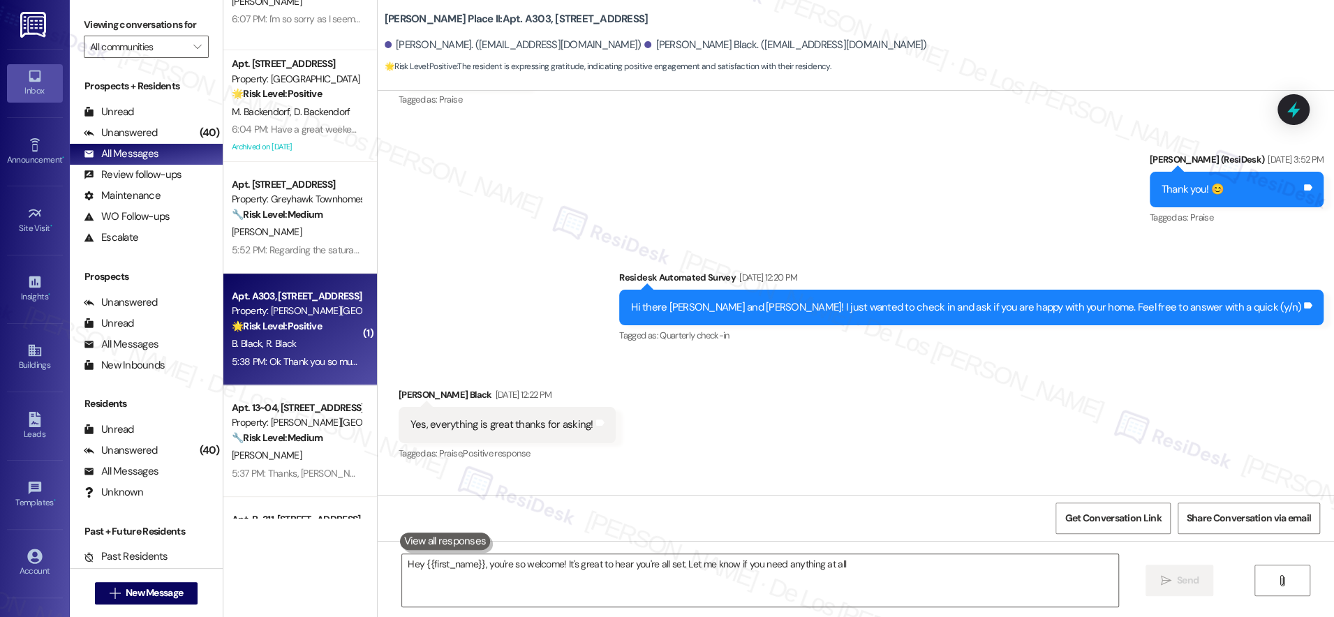
type textarea "Hey {{first_name}}, you're so welcome! It's great to hear you're all set. Let m…"
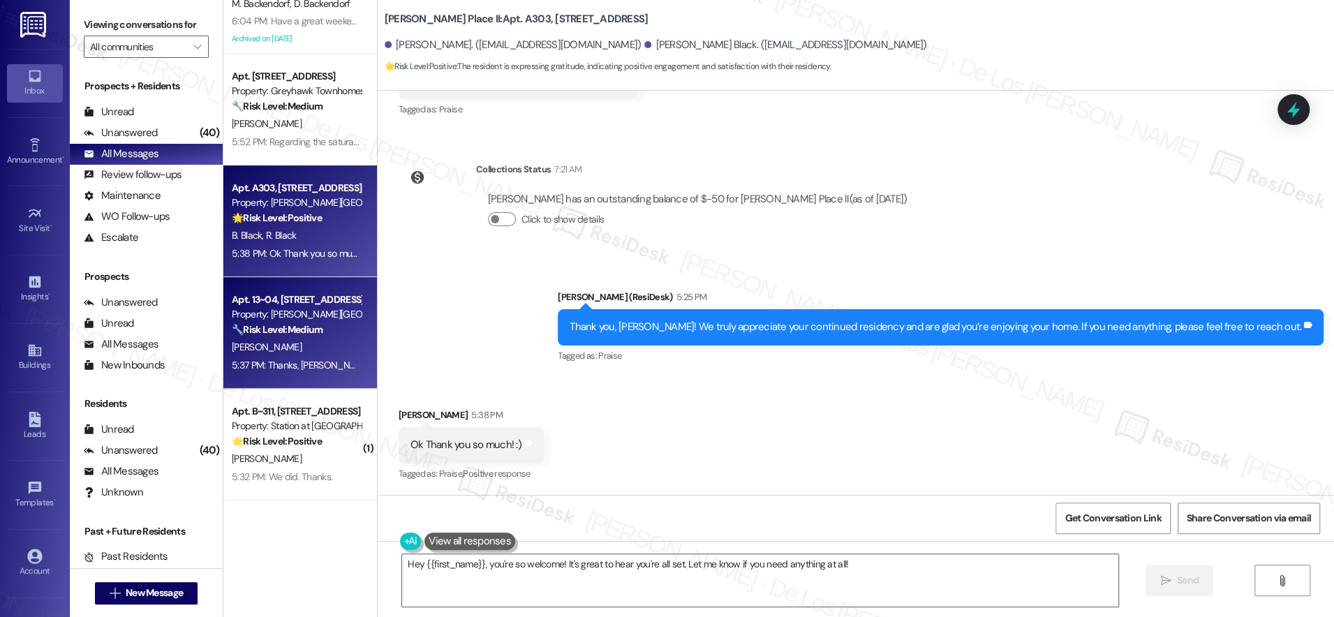
scroll to position [465, 0]
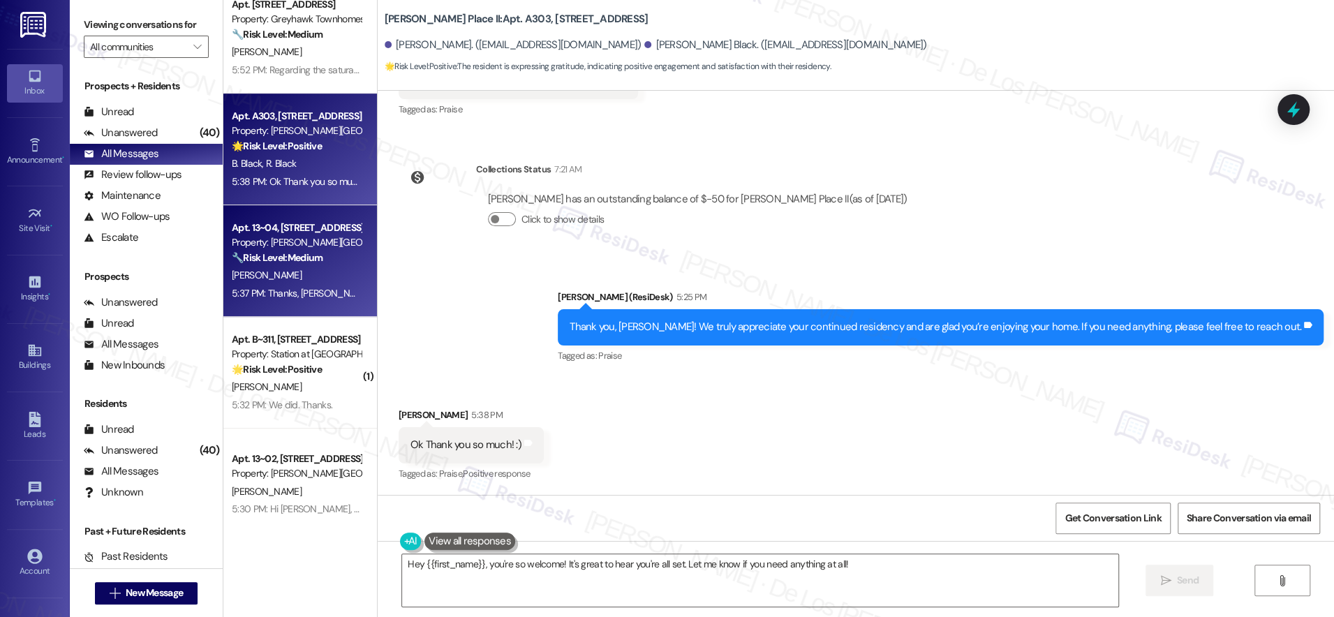
click at [302, 268] on div "[PERSON_NAME]" at bounding box center [296, 275] width 132 height 17
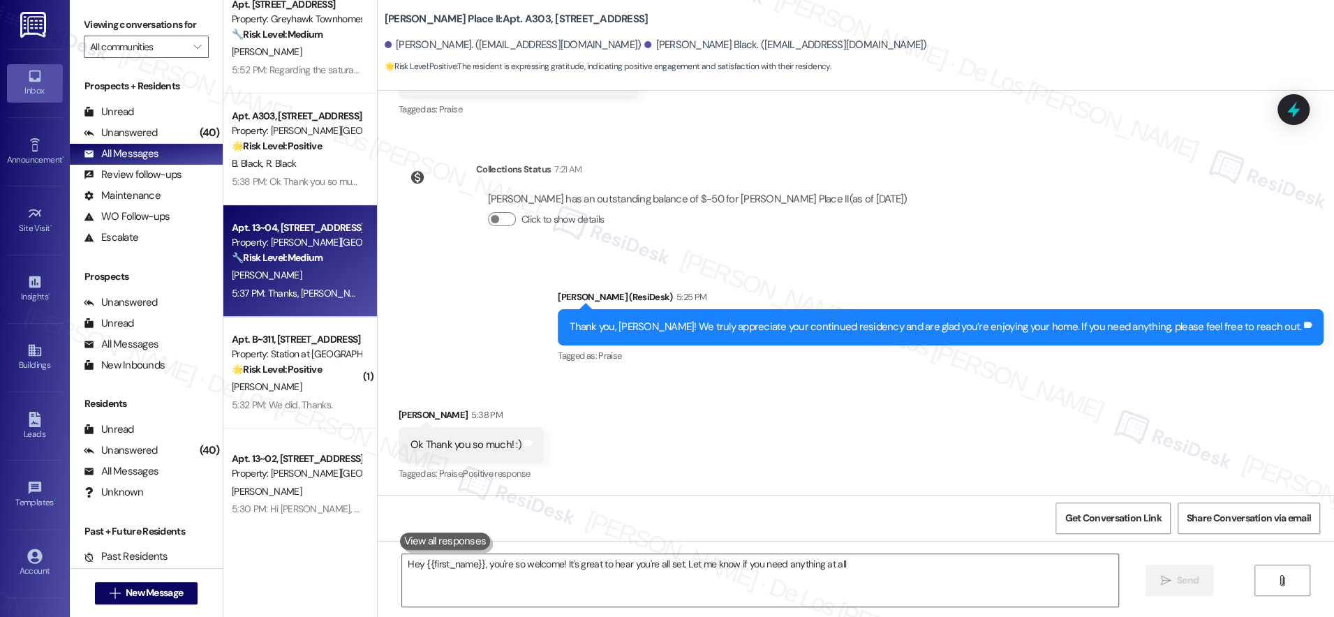
type textarea "Hey {{first_name}}, you're so welcome! It's great to hear you're all set. Let m…"
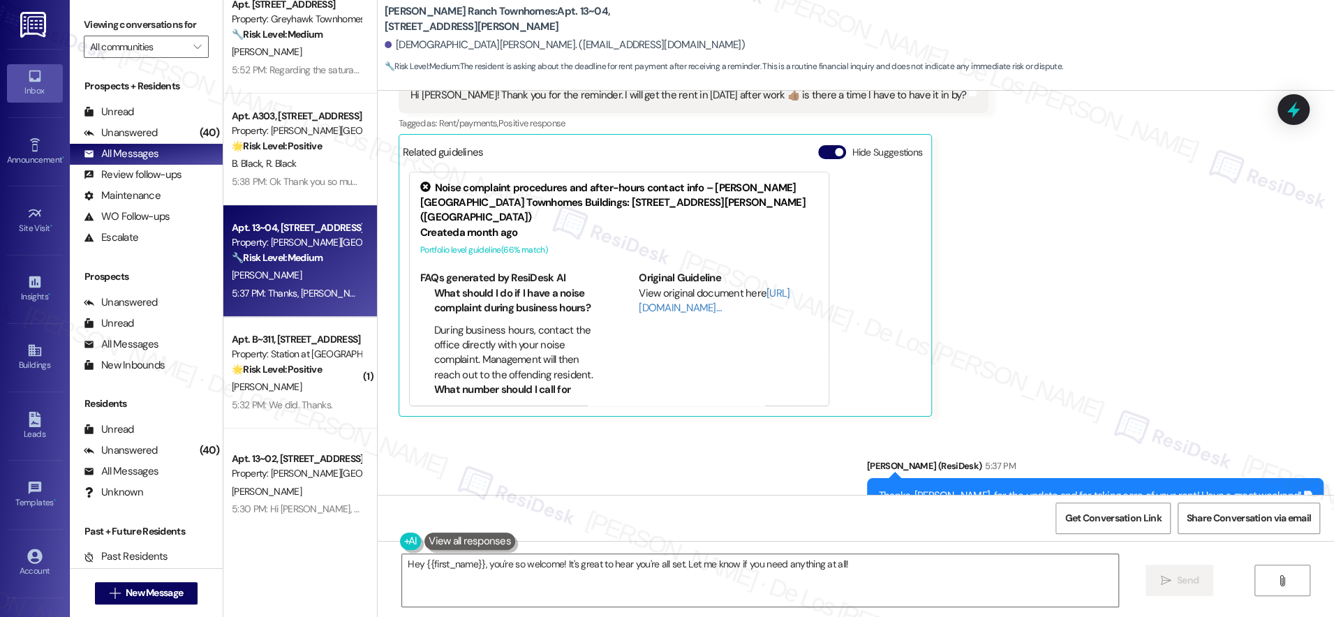
scroll to position [480, 0]
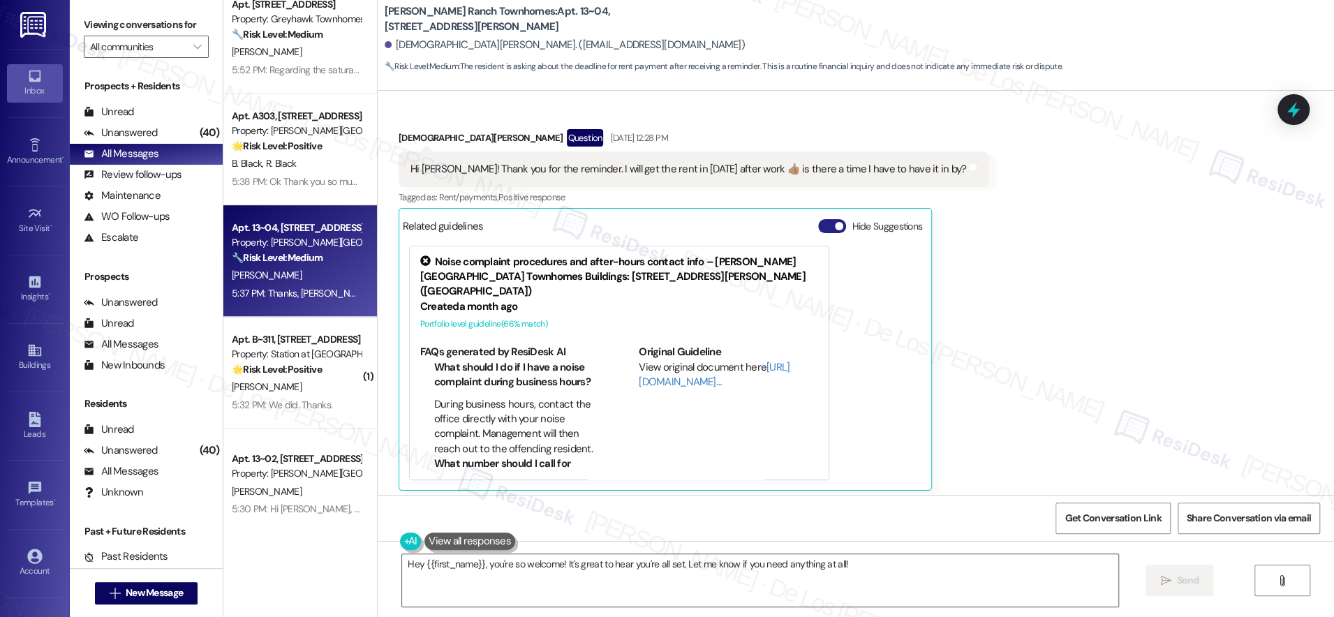
click at [818, 222] on button "Hide Suggestions" at bounding box center [832, 226] width 28 height 14
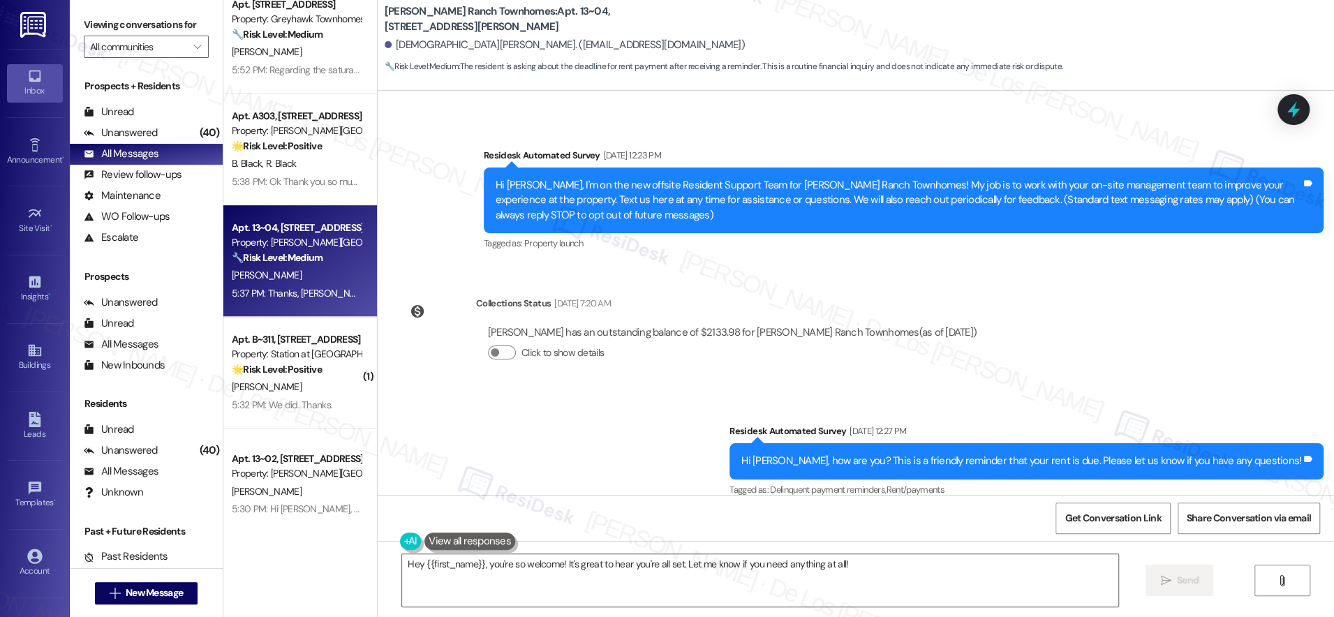
scroll to position [67, 0]
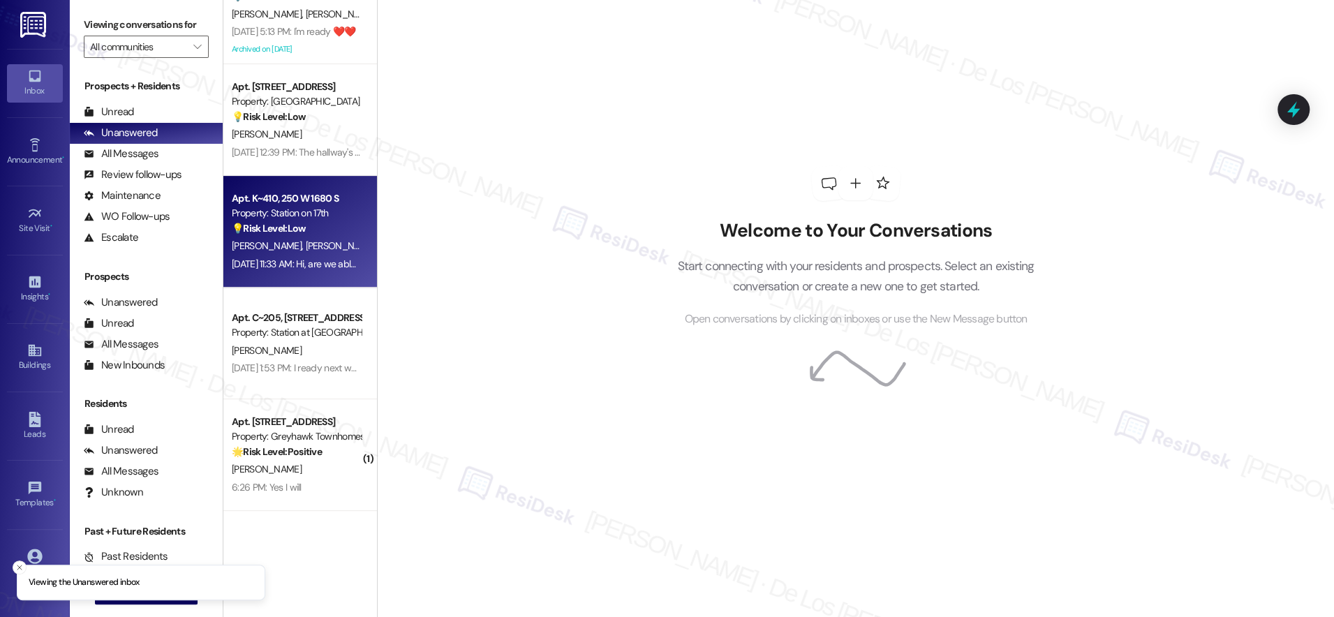
scroll to position [281, 0]
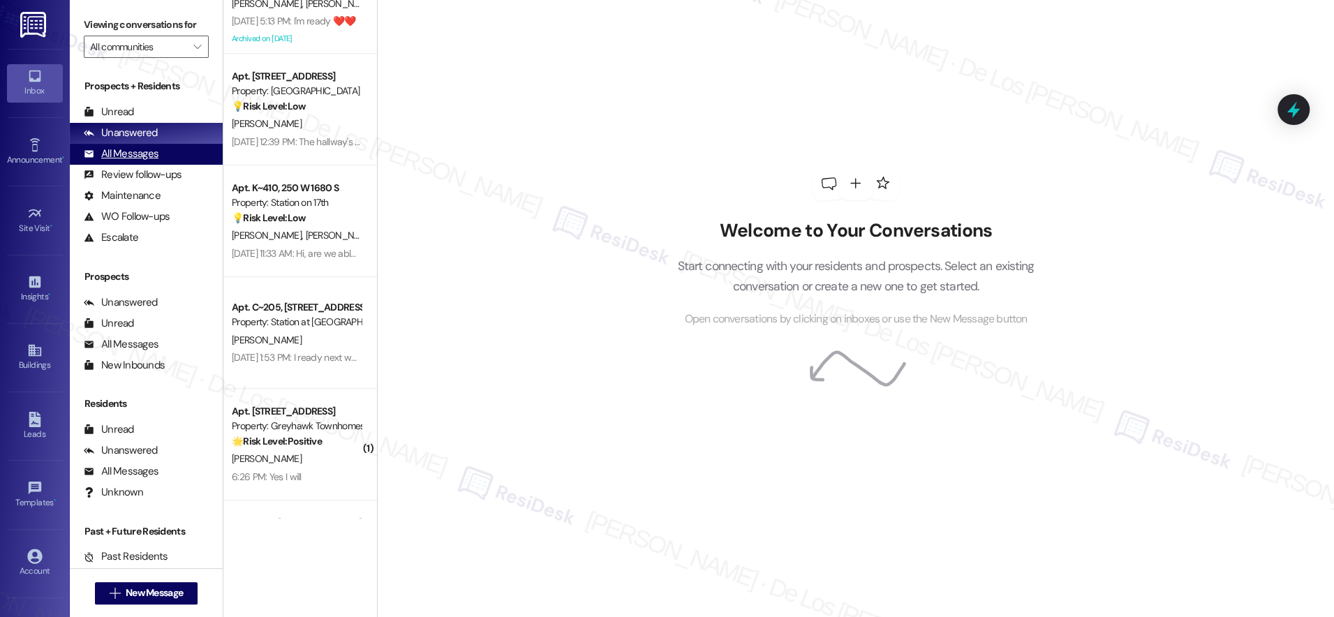
click at [185, 155] on div "All Messages (undefined)" at bounding box center [146, 154] width 153 height 21
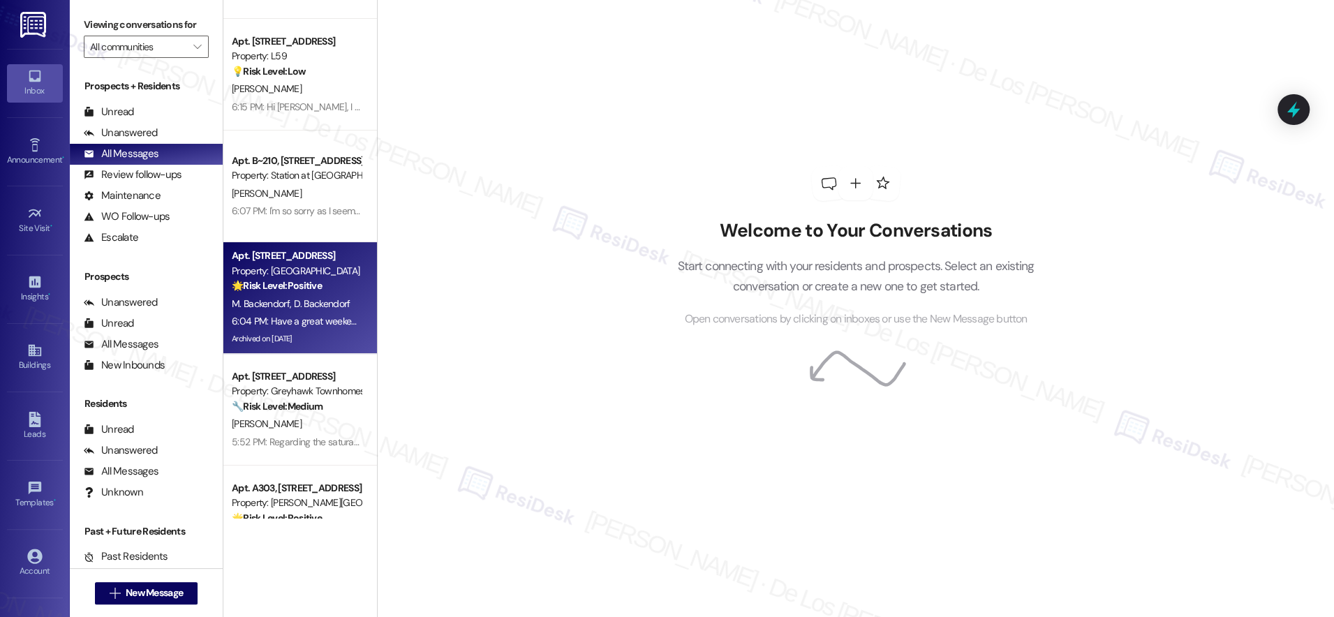
scroll to position [94, 0]
click at [318, 292] on div "Apt. 302, [STREET_ADDRESS] Property: [GEOGRAPHIC_DATA] 🌟 Risk Level: Positive T…" at bounding box center [296, 269] width 132 height 47
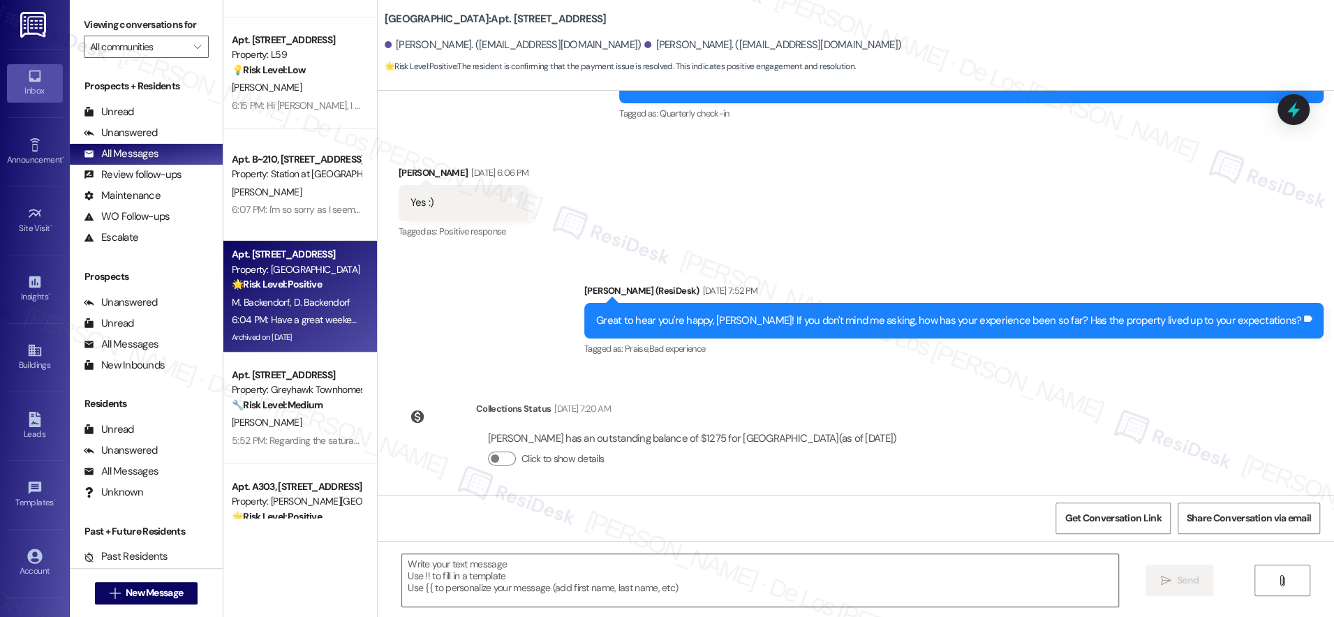
type textarea "Fetching suggested responses. Please feel free to read through the conversation…"
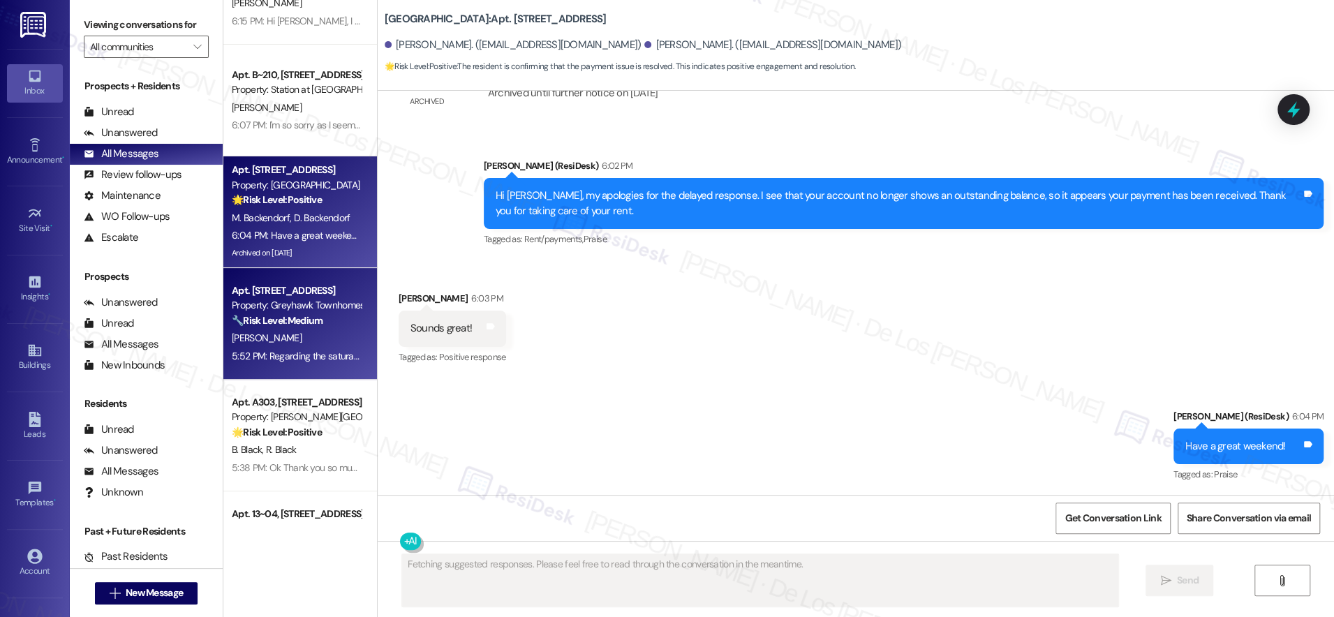
scroll to position [229, 0]
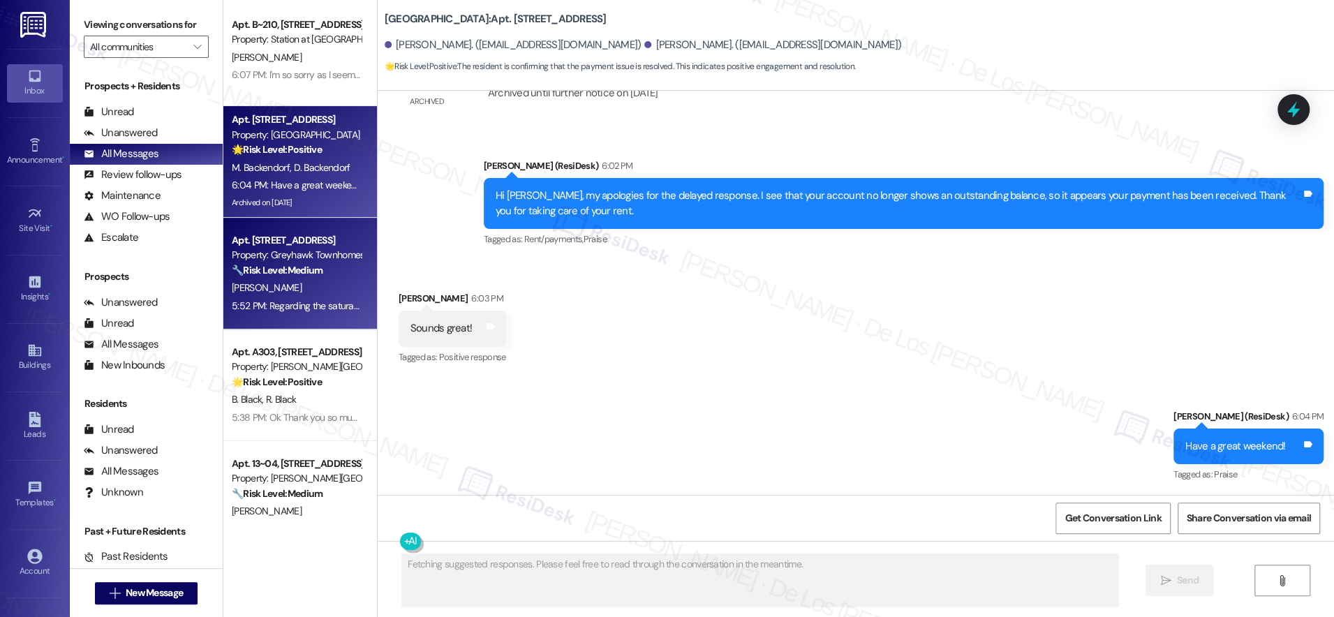
click at [297, 277] on div "🔧 Risk Level: Medium The resident is following up on a prior message regarding …" at bounding box center [296, 270] width 129 height 15
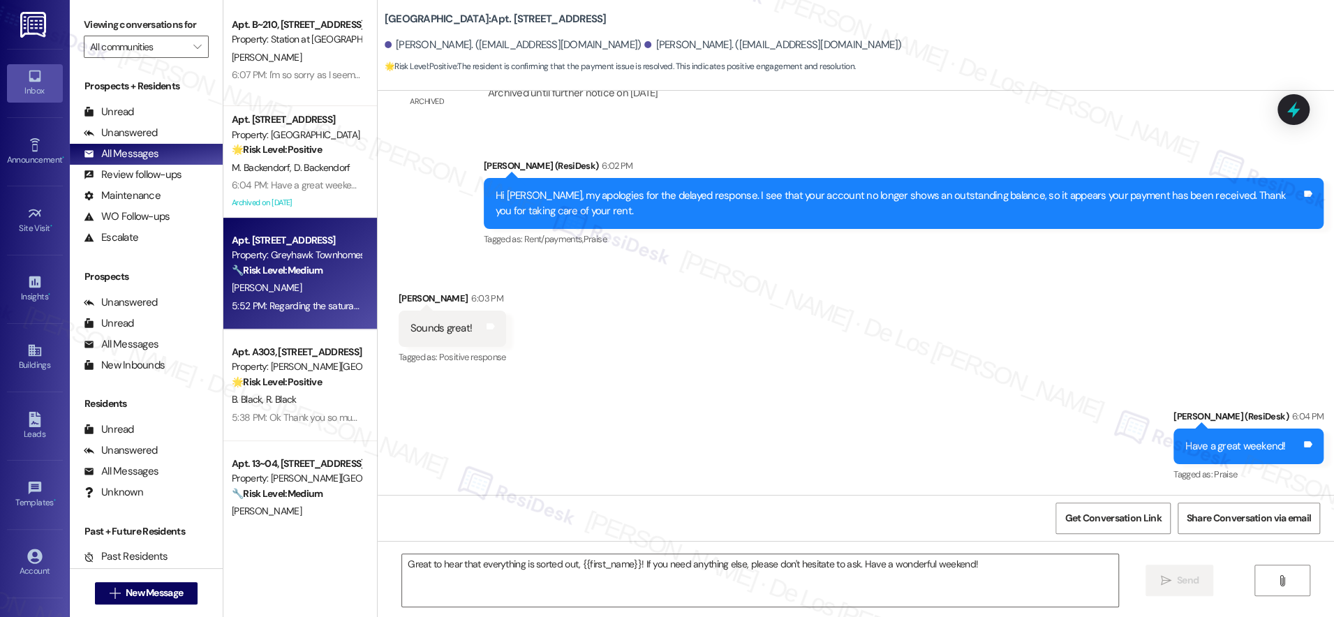
type textarea "Fetching suggested responses. Please feel free to read through the conversation…"
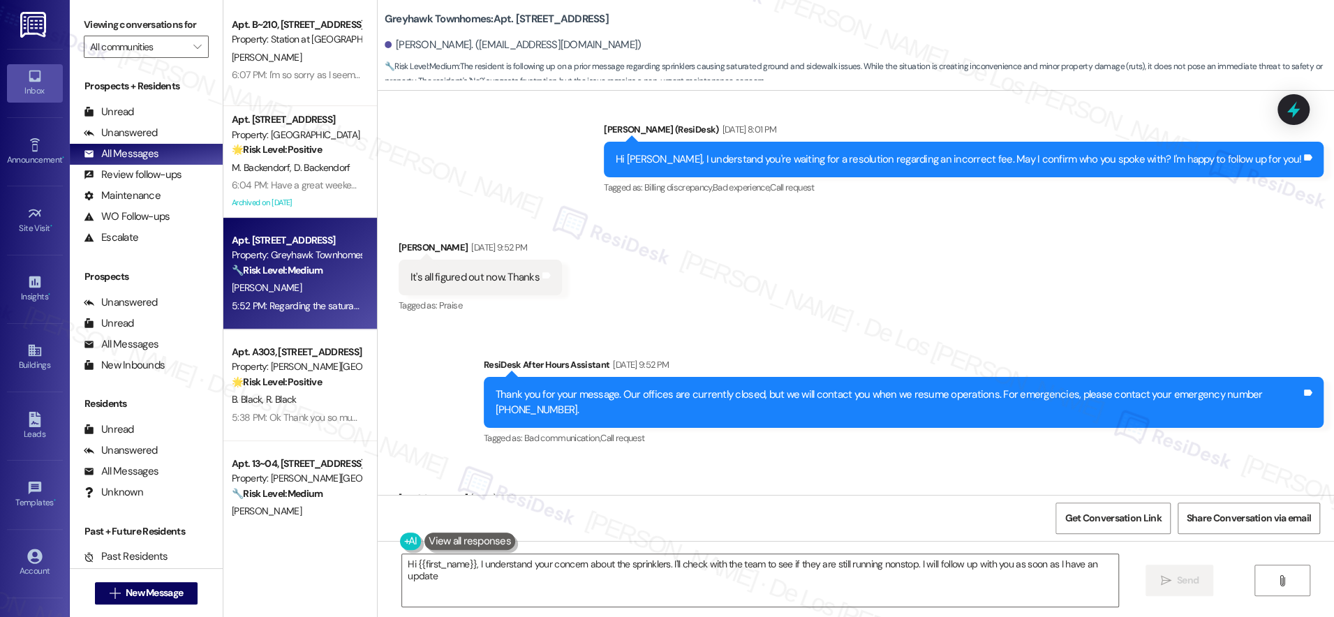
type textarea "Hi {{first_name}}, I understand your concern about the sprinklers. I'll check w…"
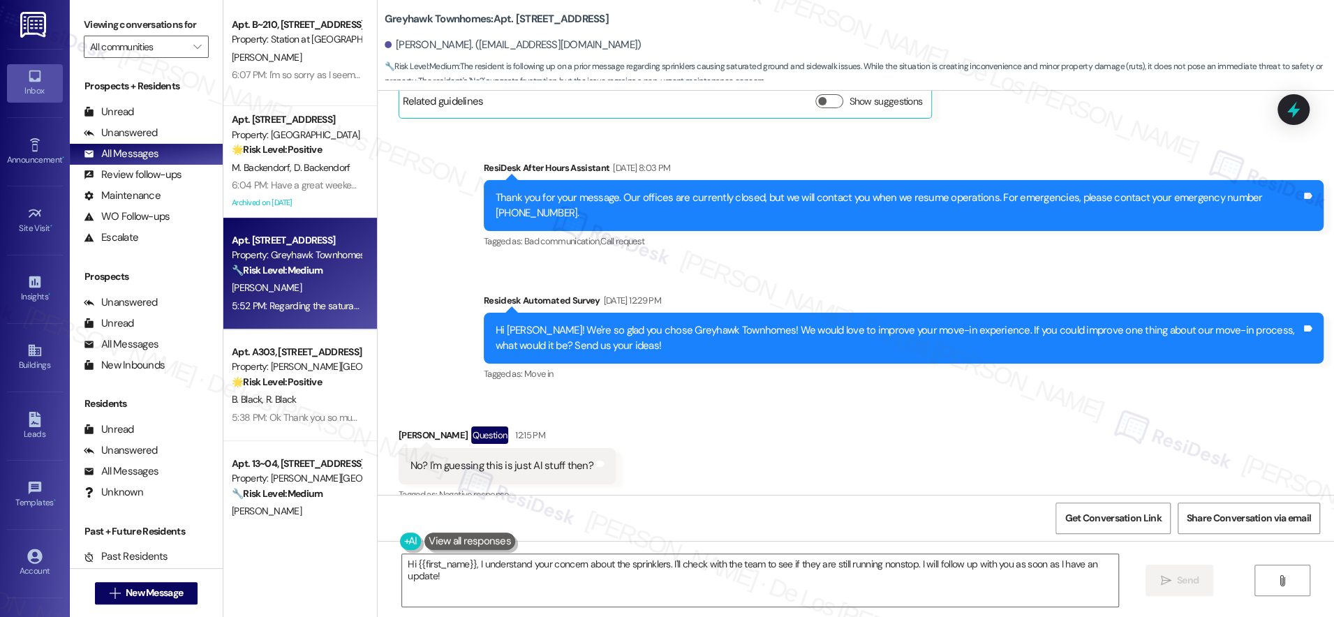
scroll to position [1241, 0]
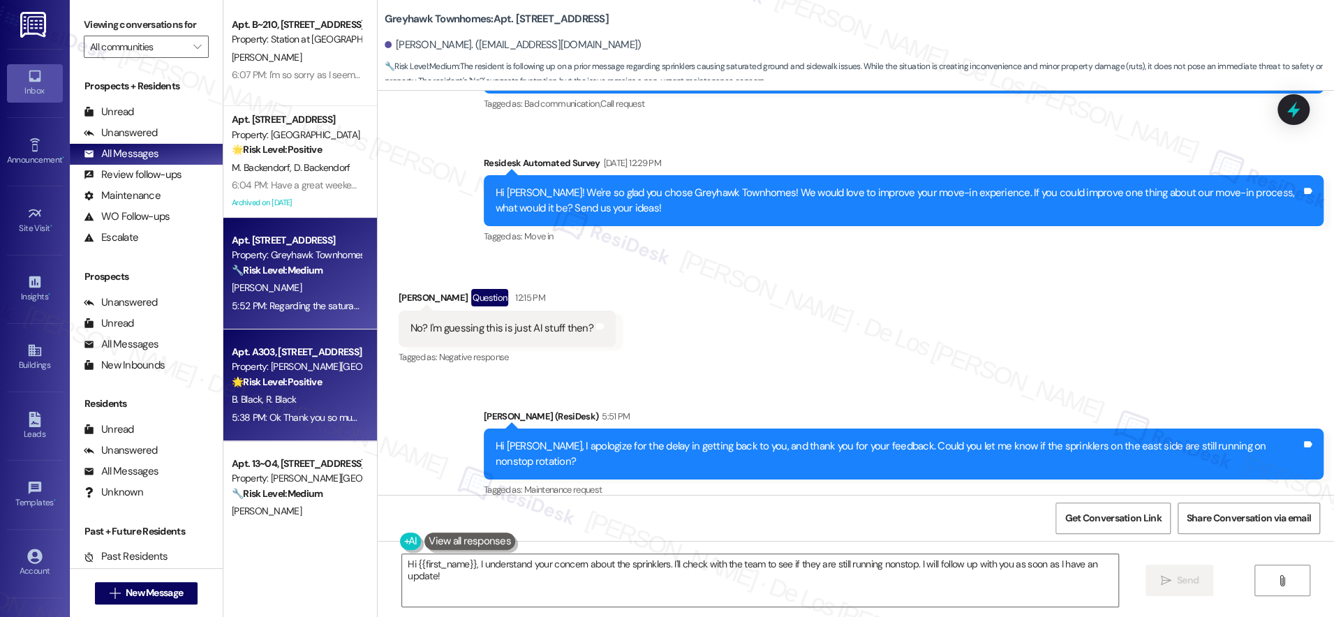
click at [269, 367] on div "Property: [PERSON_NAME][GEOGRAPHIC_DATA]" at bounding box center [296, 366] width 129 height 15
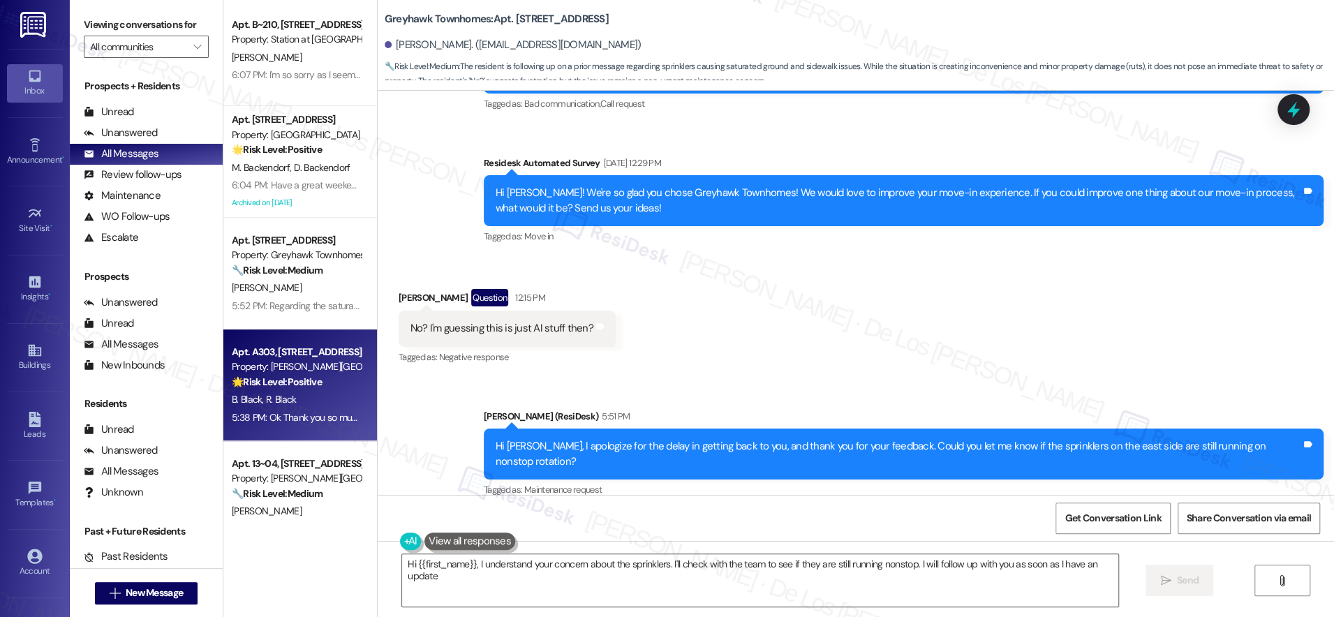
type textarea "Hi {{first_name}}, I understand your concern about the sprinklers. I'll check w…"
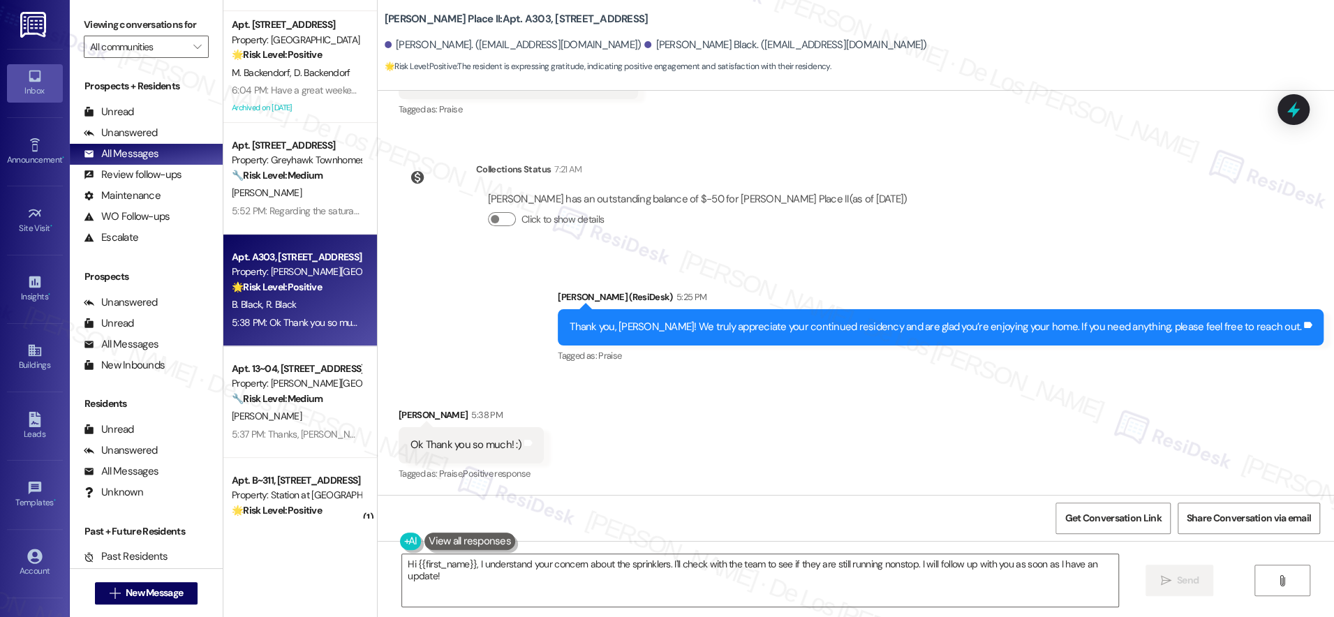
scroll to position [514, 0]
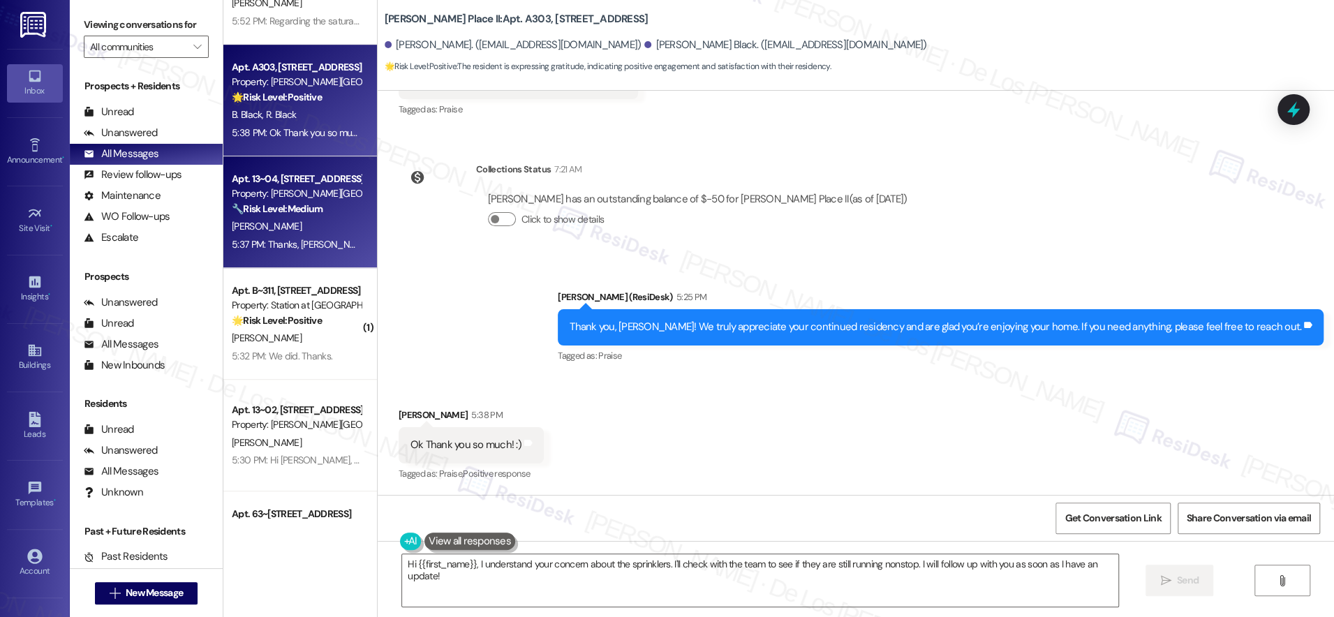
click at [301, 220] on div "[PERSON_NAME]" at bounding box center [296, 226] width 132 height 17
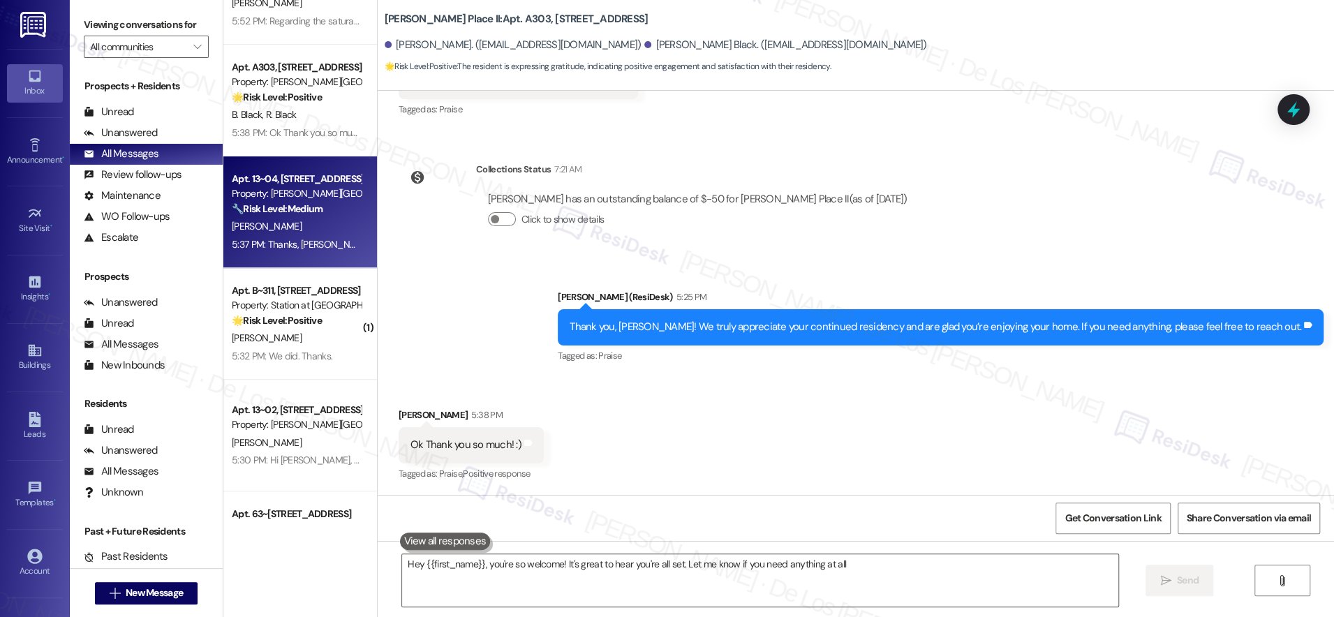
type textarea "Hey {{first_name}}, you're so welcome! It's great to hear you're all set. Let m…"
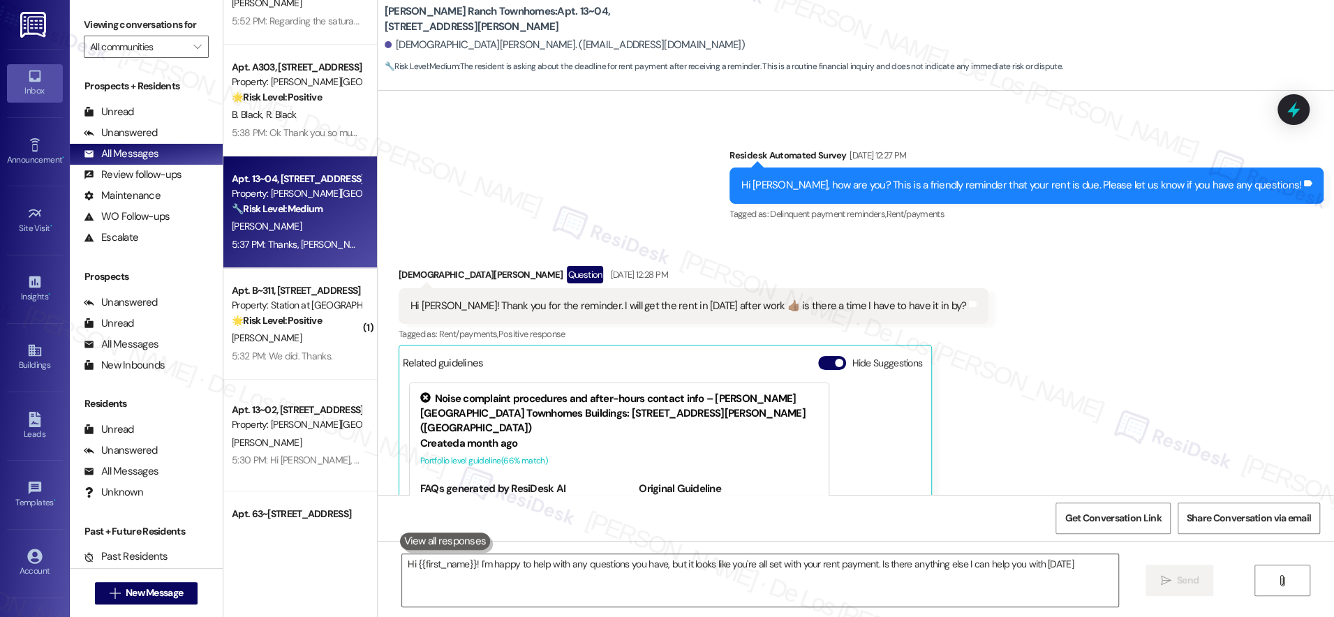
type textarea "Hi {{first_name}}! I'm happy to help with any questions you have, but it looks …"
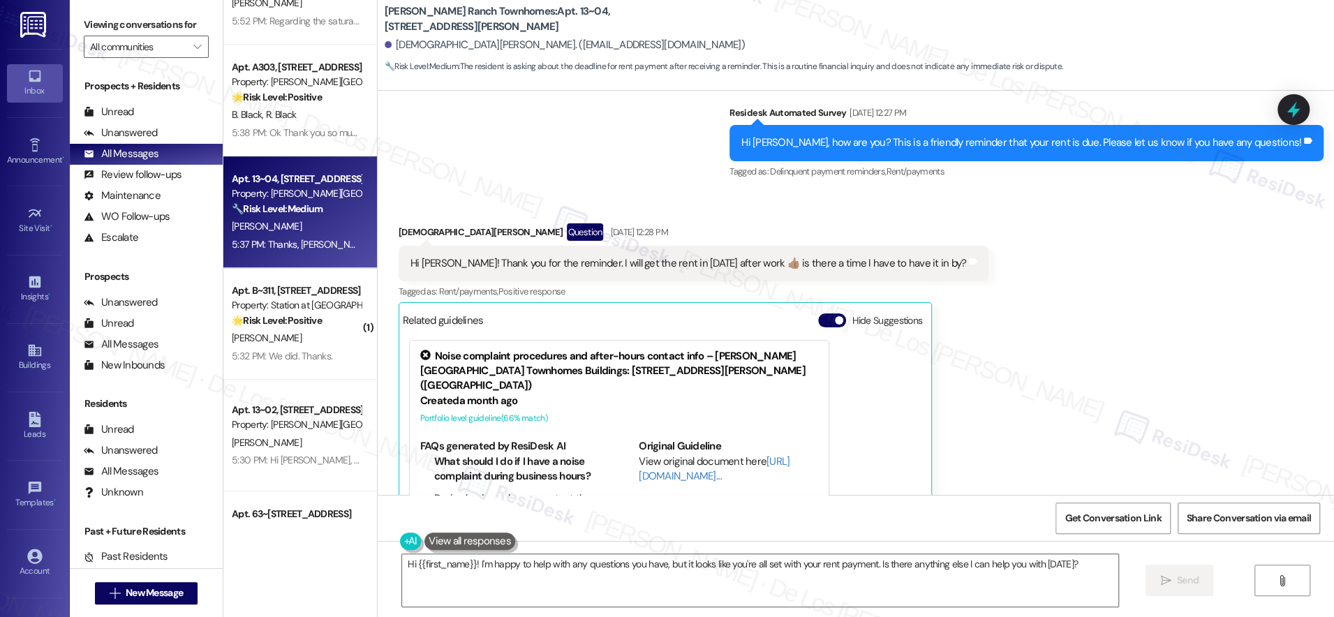
scroll to position [594, 0]
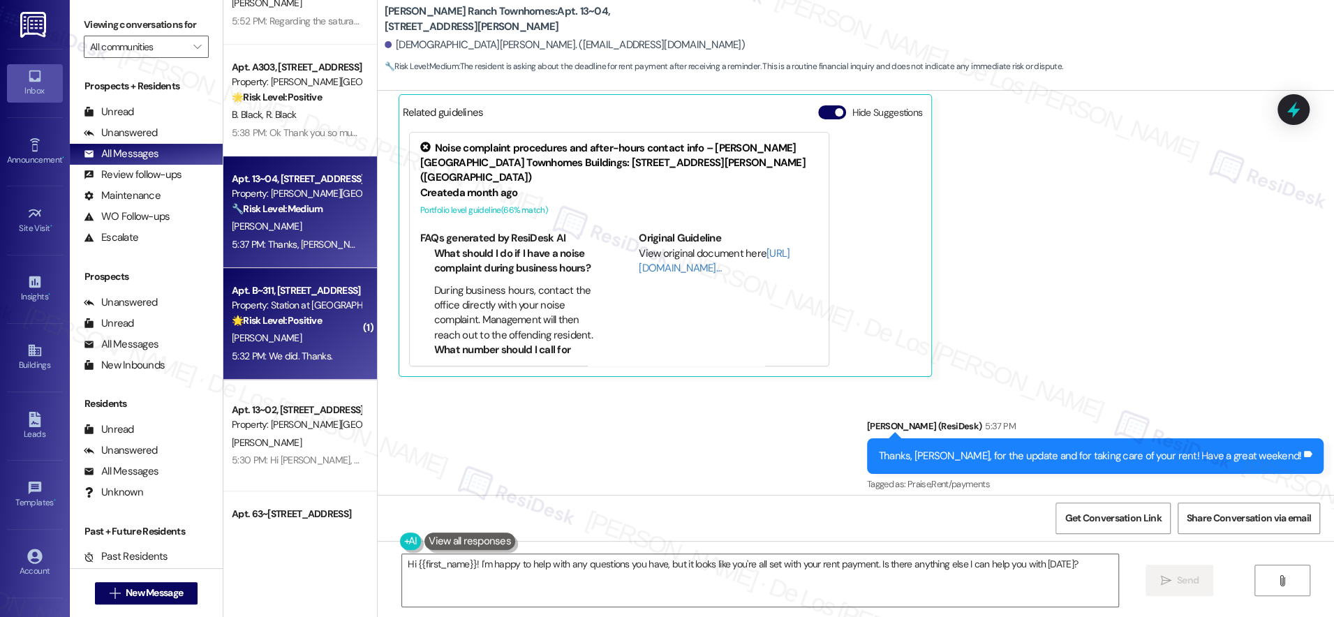
click at [312, 327] on div "🌟 Risk Level: Positive The resident is acknowledging receipt of the lease renew…" at bounding box center [296, 320] width 129 height 15
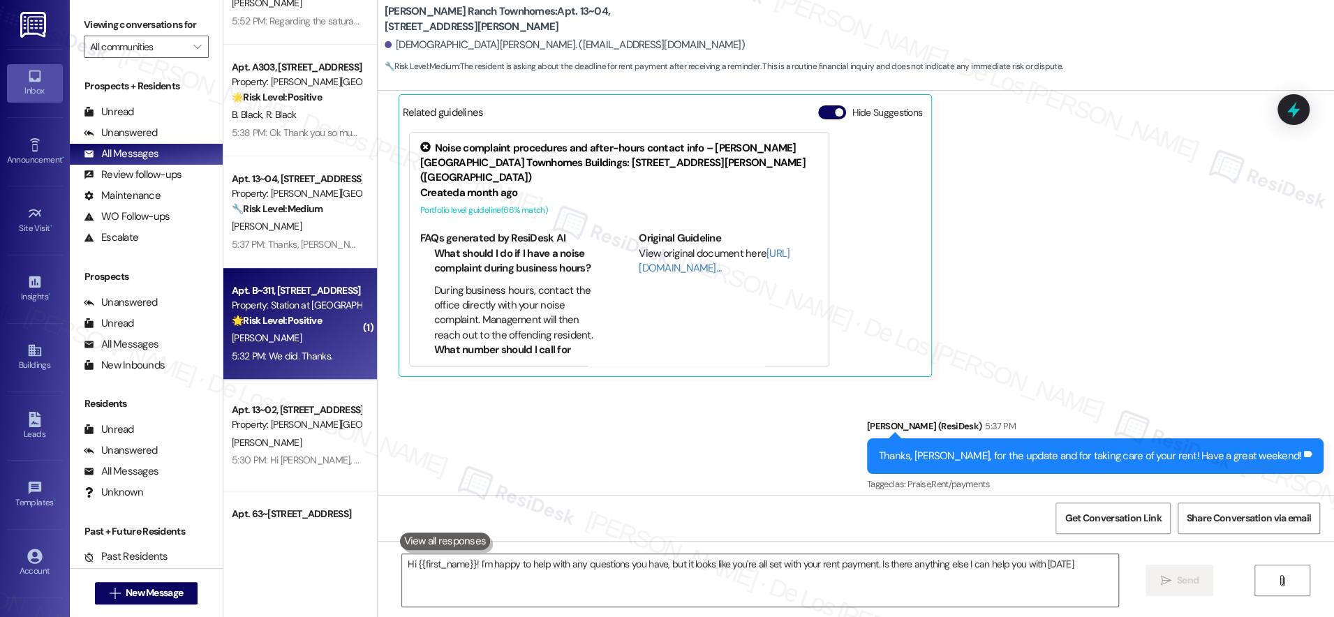
type textarea "Hi {{first_name}}! I'm happy to help with any questions you have, but it looks …"
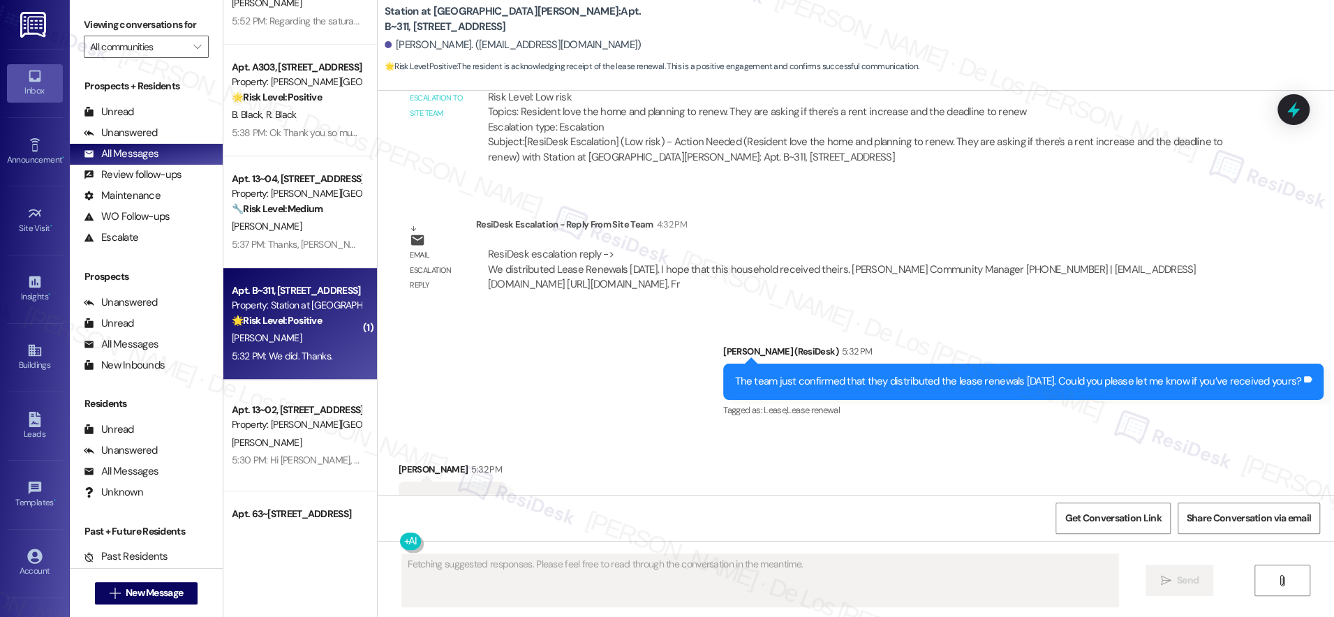
scroll to position [925, 0]
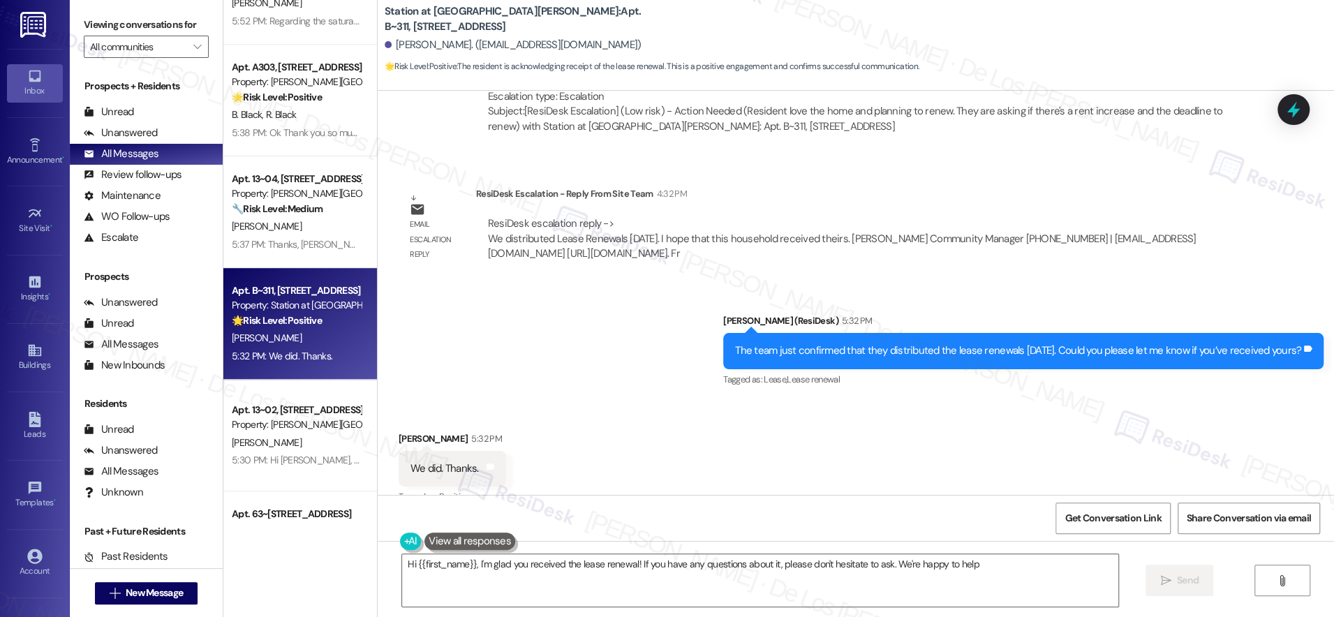
type textarea "Hi {{first_name}}, I'm glad you received the lease renewal! If you have any que…"
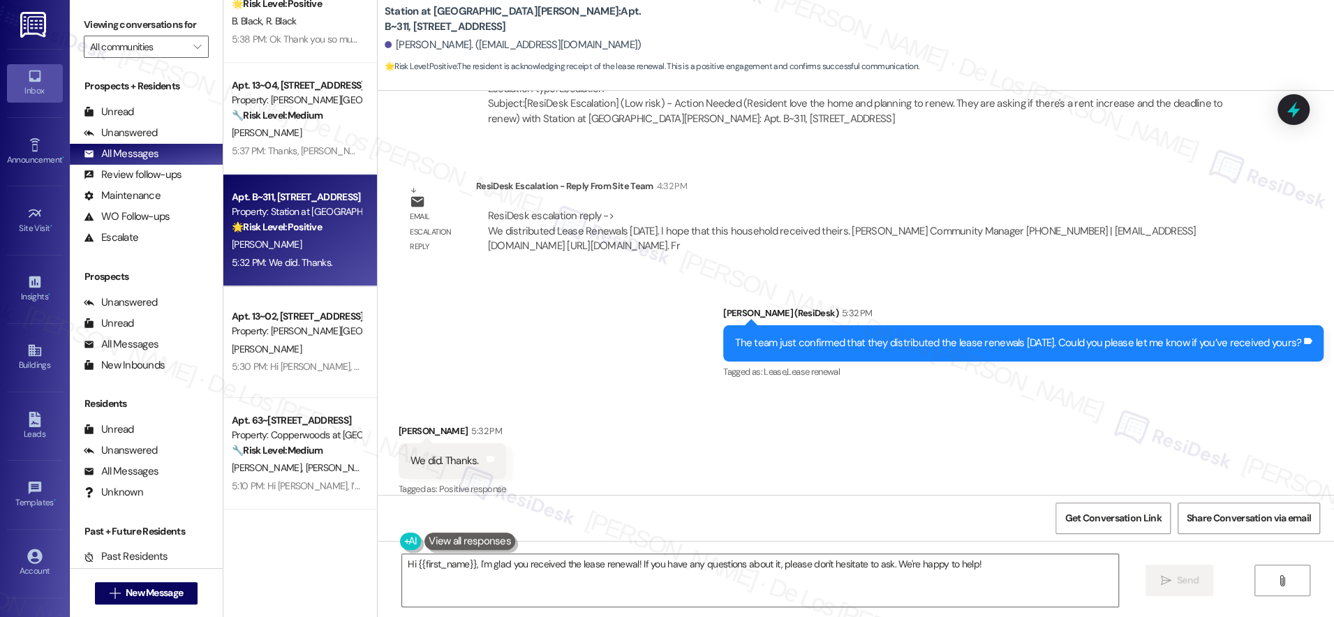
scroll to position [613, 0]
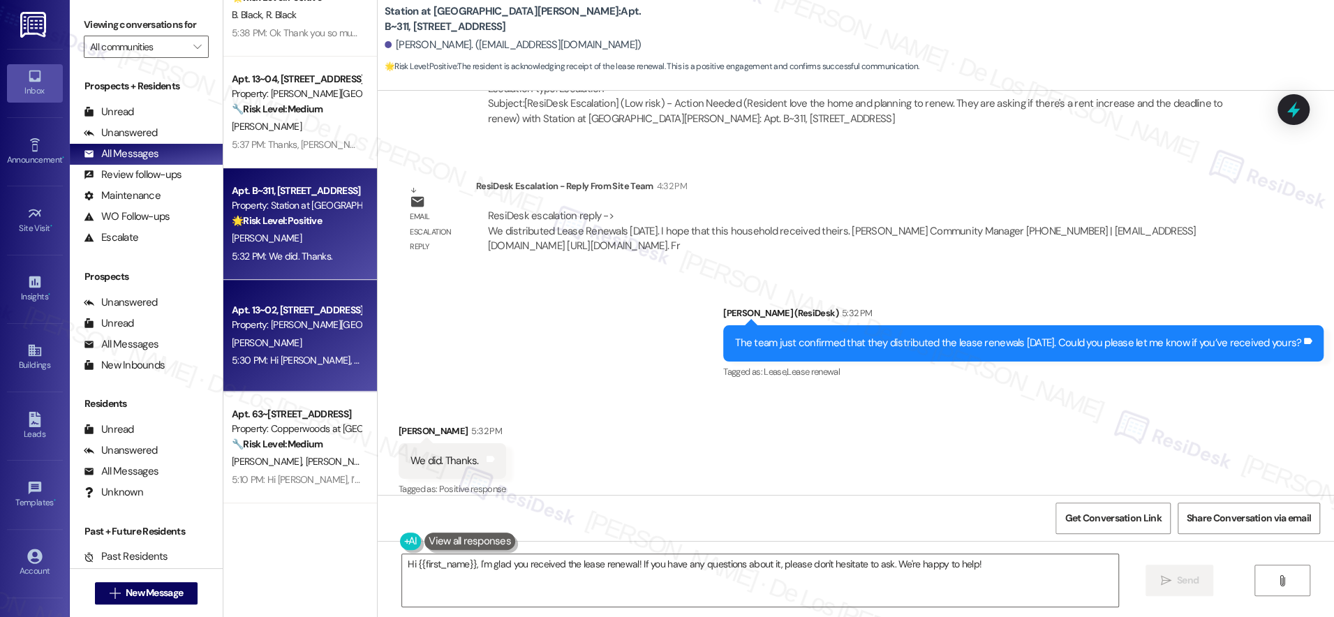
click at [290, 350] on div "[PERSON_NAME]" at bounding box center [296, 342] width 132 height 17
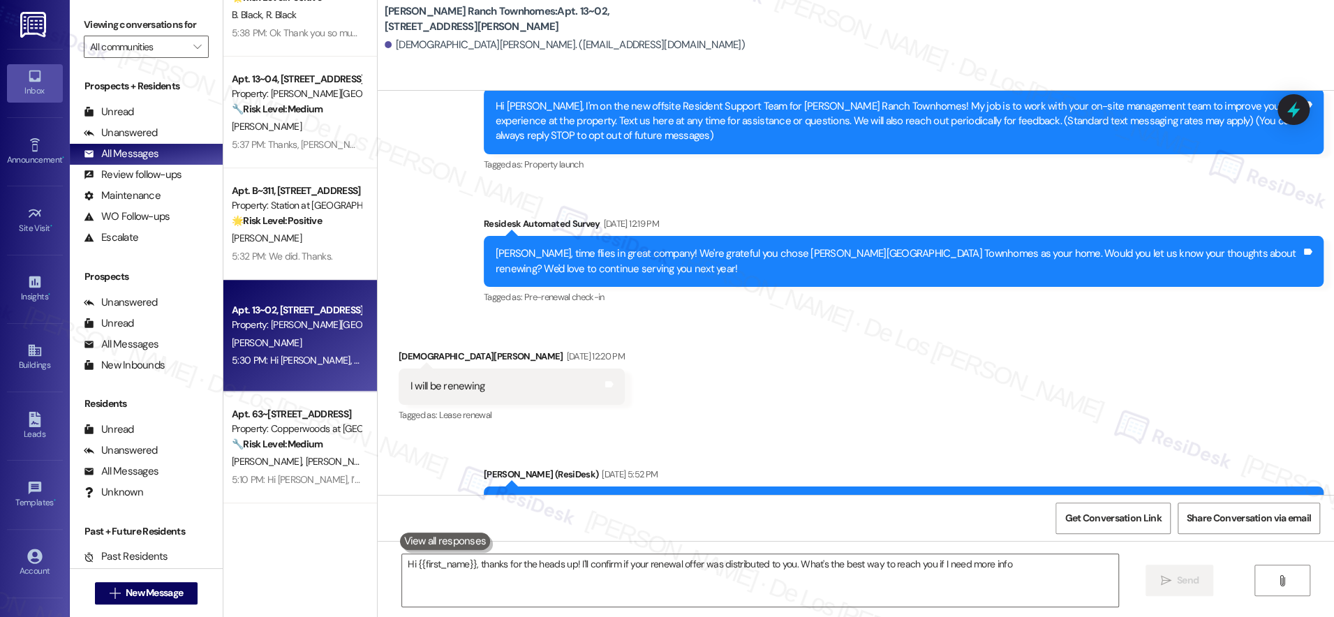
type textarea "Hi {{first_name}}, thanks for the heads up! I'll confirm if your renewal offer …"
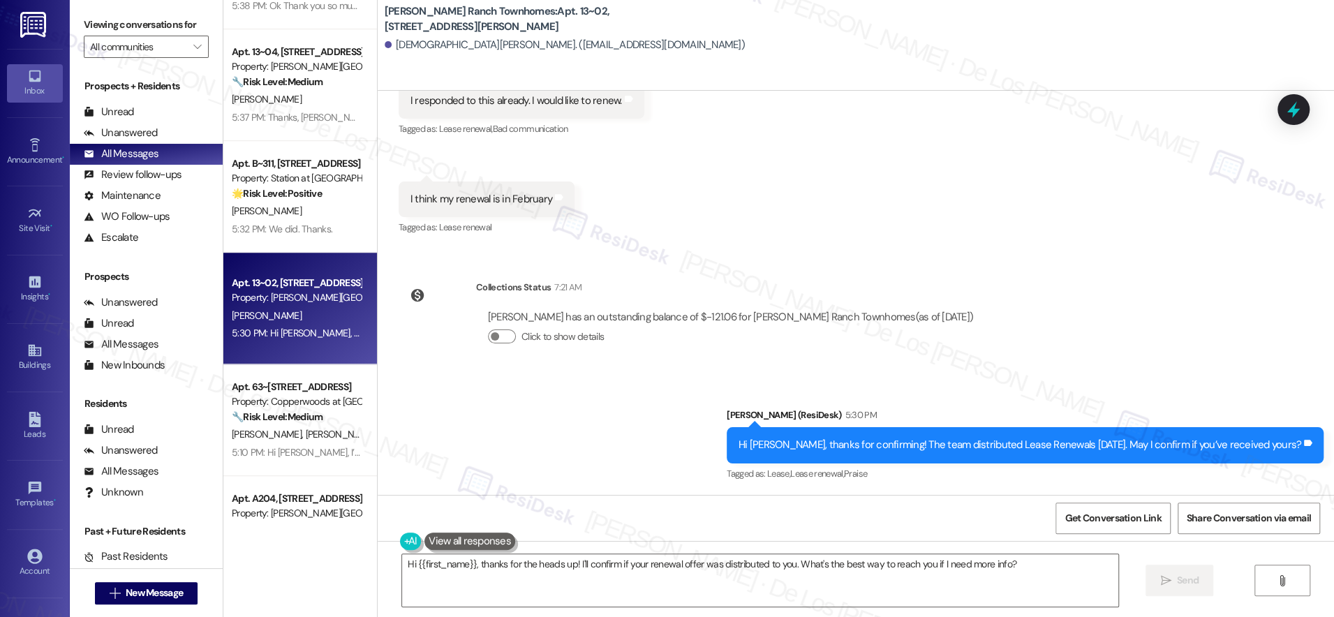
scroll to position [709, 0]
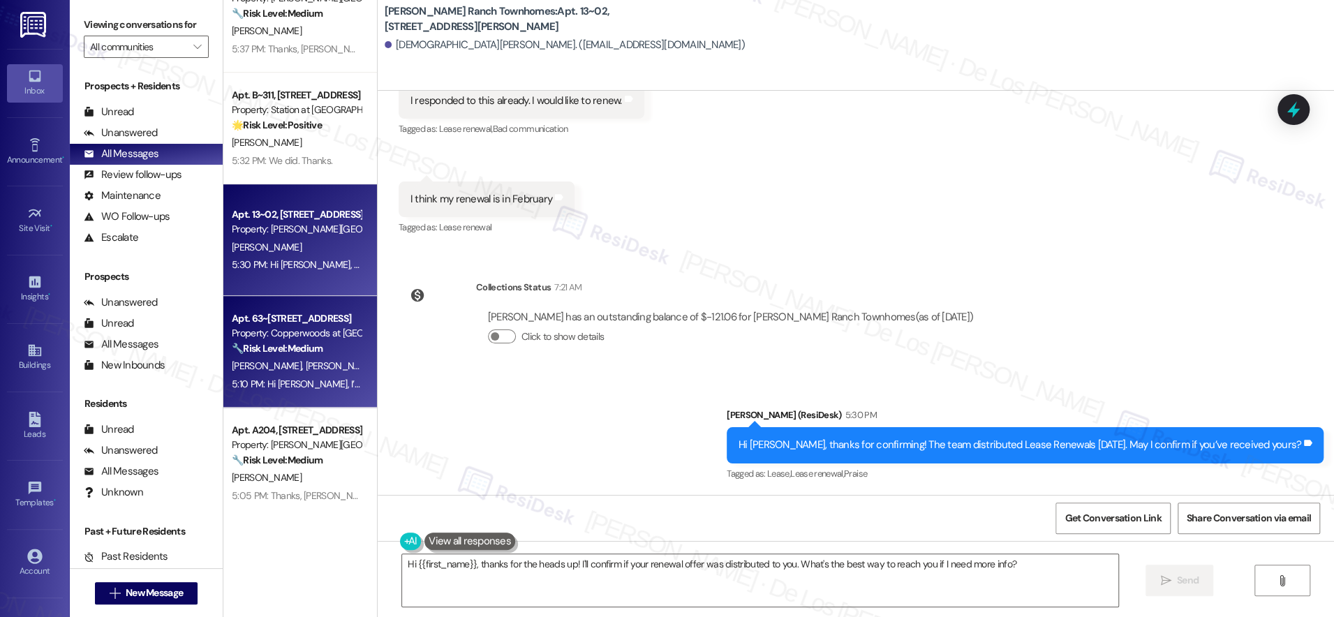
click at [295, 316] on div "Apt. 63~[STREET_ADDRESS]" at bounding box center [296, 318] width 129 height 15
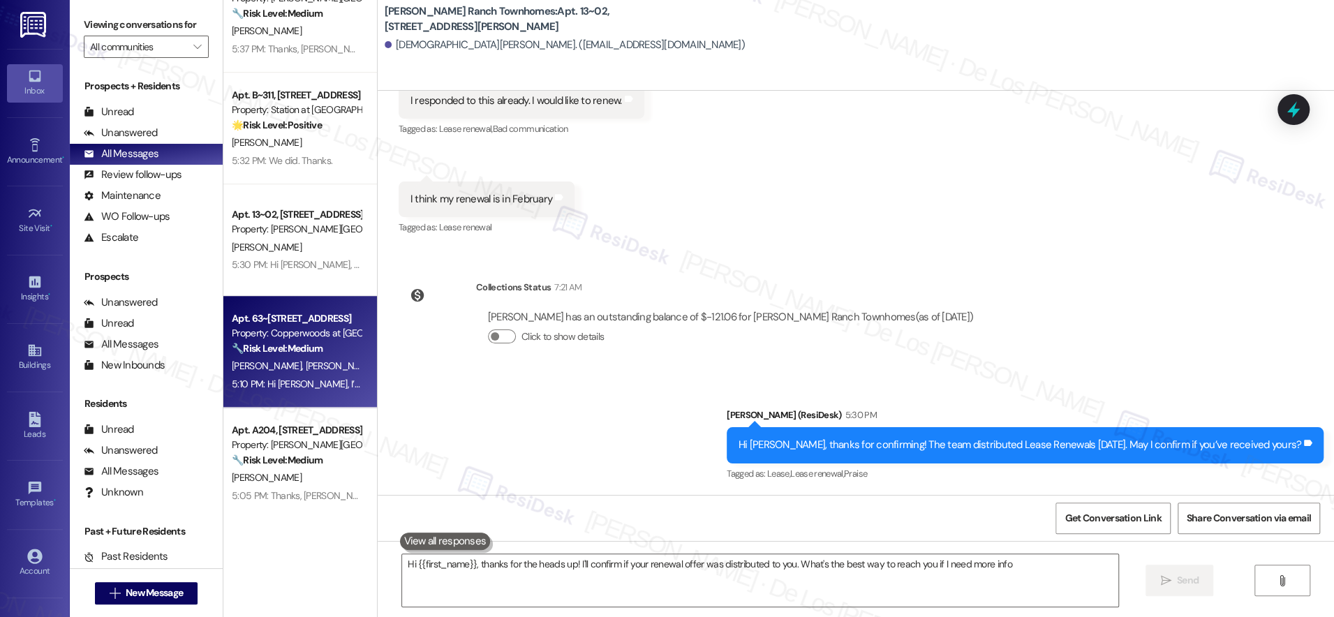
type textarea "Hi {{first_name}}, thanks for the heads up! I'll confirm if your renewal offer …"
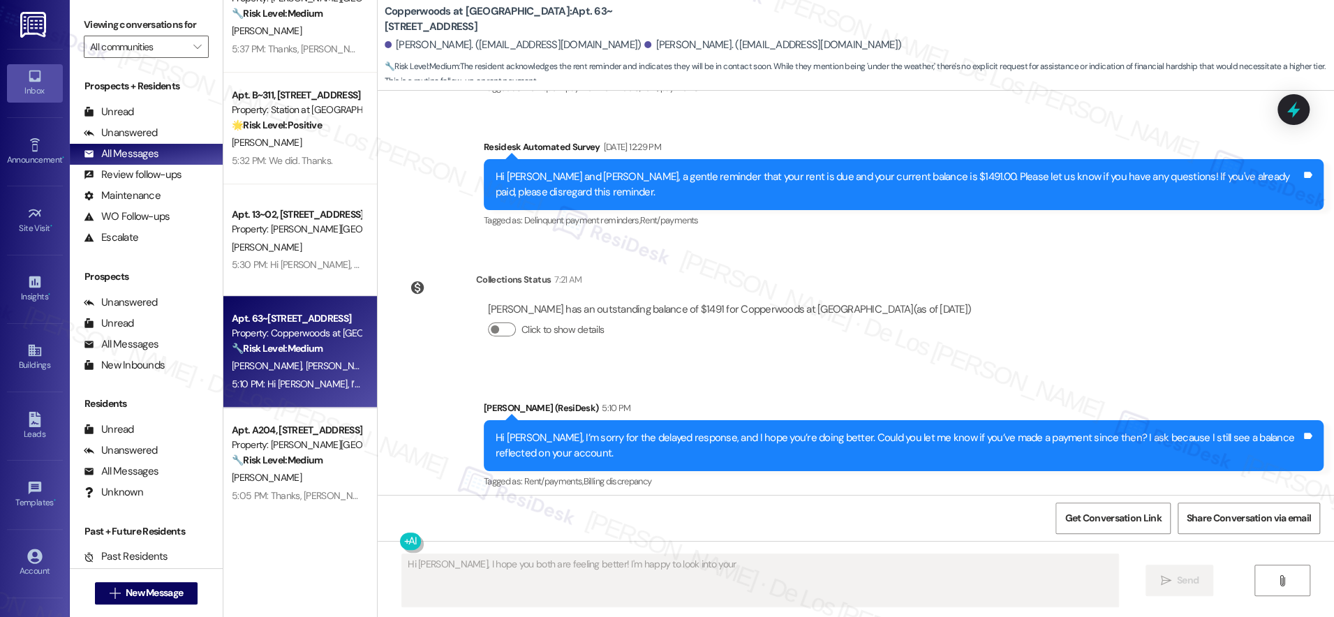
scroll to position [599, 0]
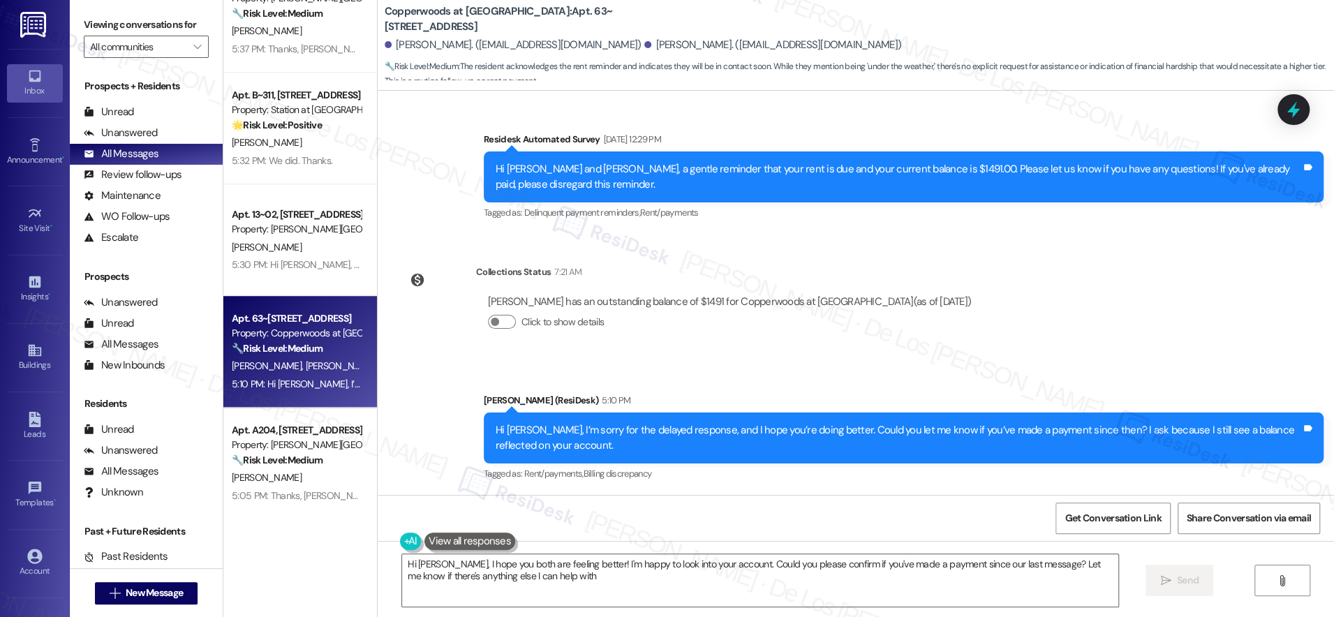
type textarea "Hi [PERSON_NAME], I hope you both are feeling better! I'm happy to look into yo…"
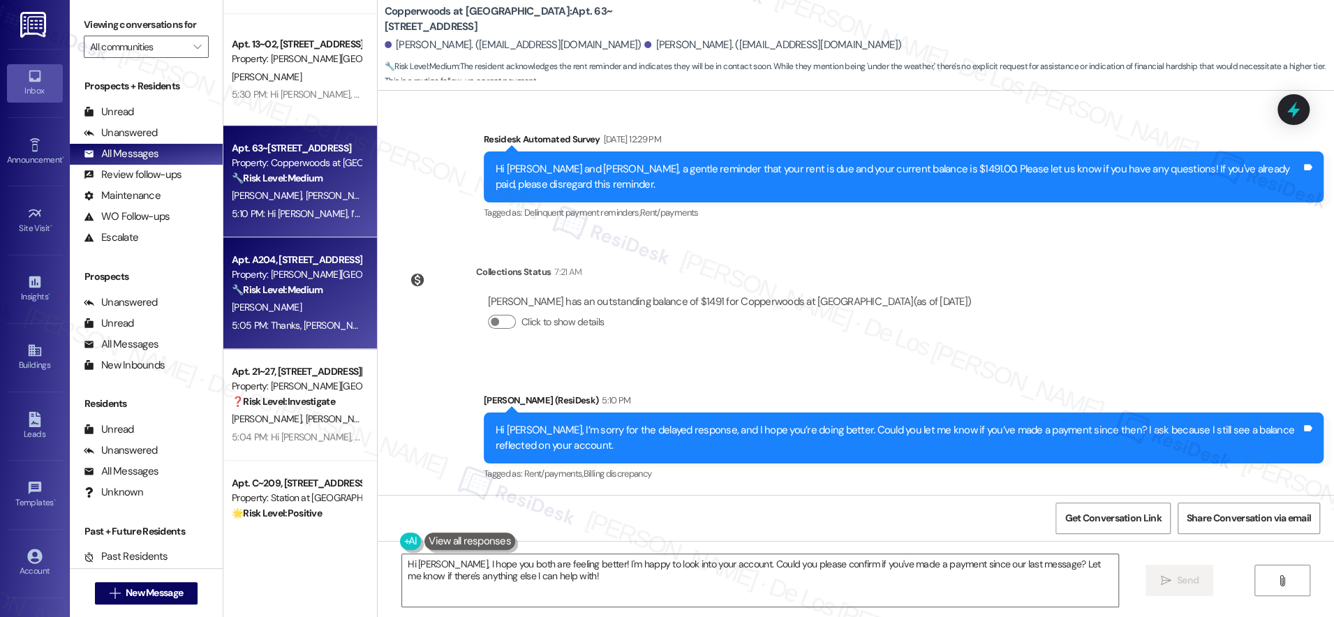
scroll to position [881, 0]
click at [299, 301] on div "[PERSON_NAME]" at bounding box center [296, 305] width 132 height 17
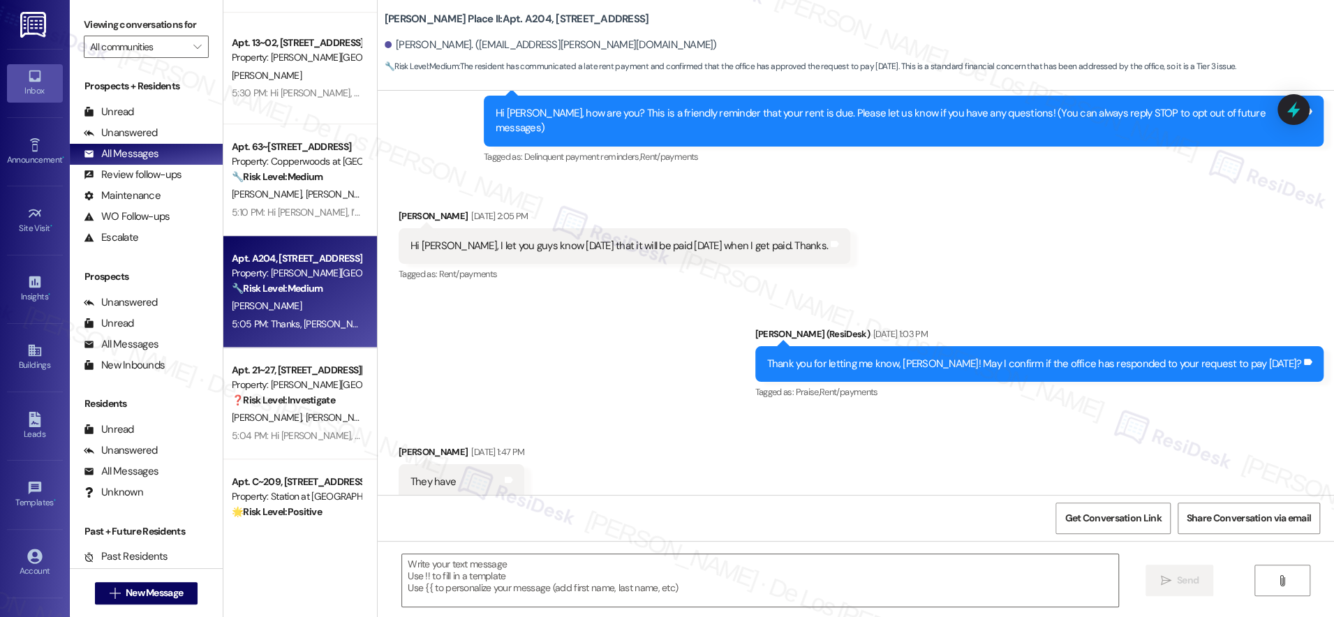
type textarea "Fetching suggested responses. Please feel free to read through the conversation…"
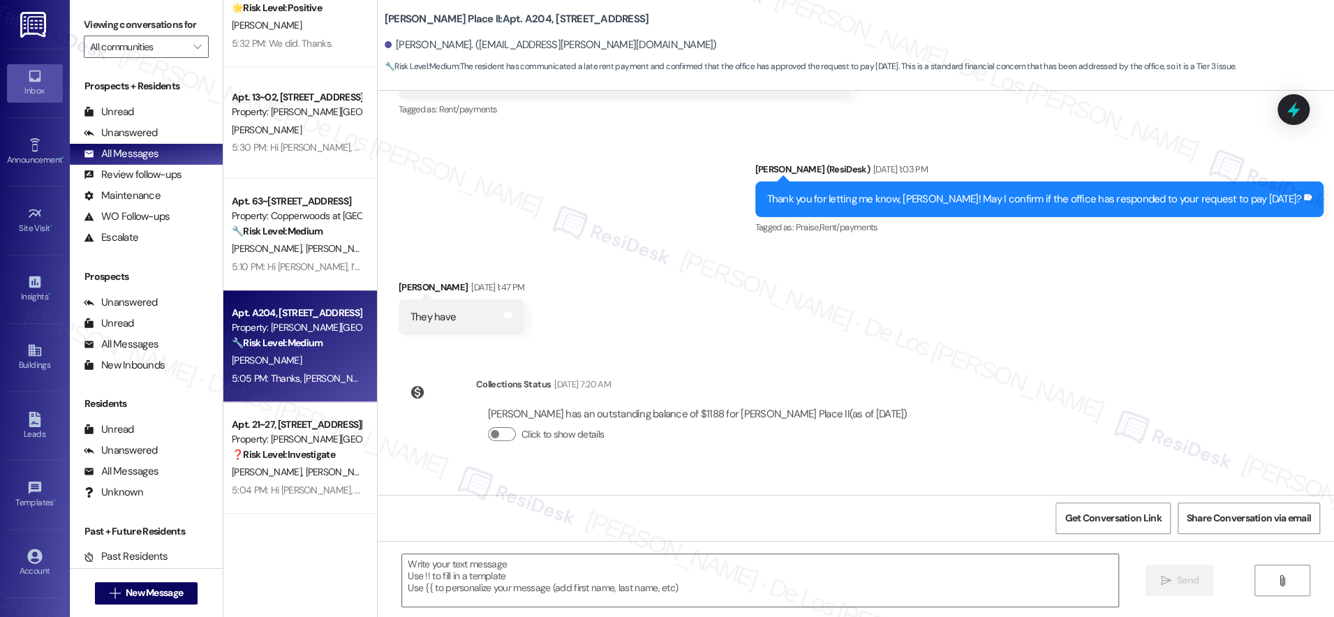
scroll to position [1015, 0]
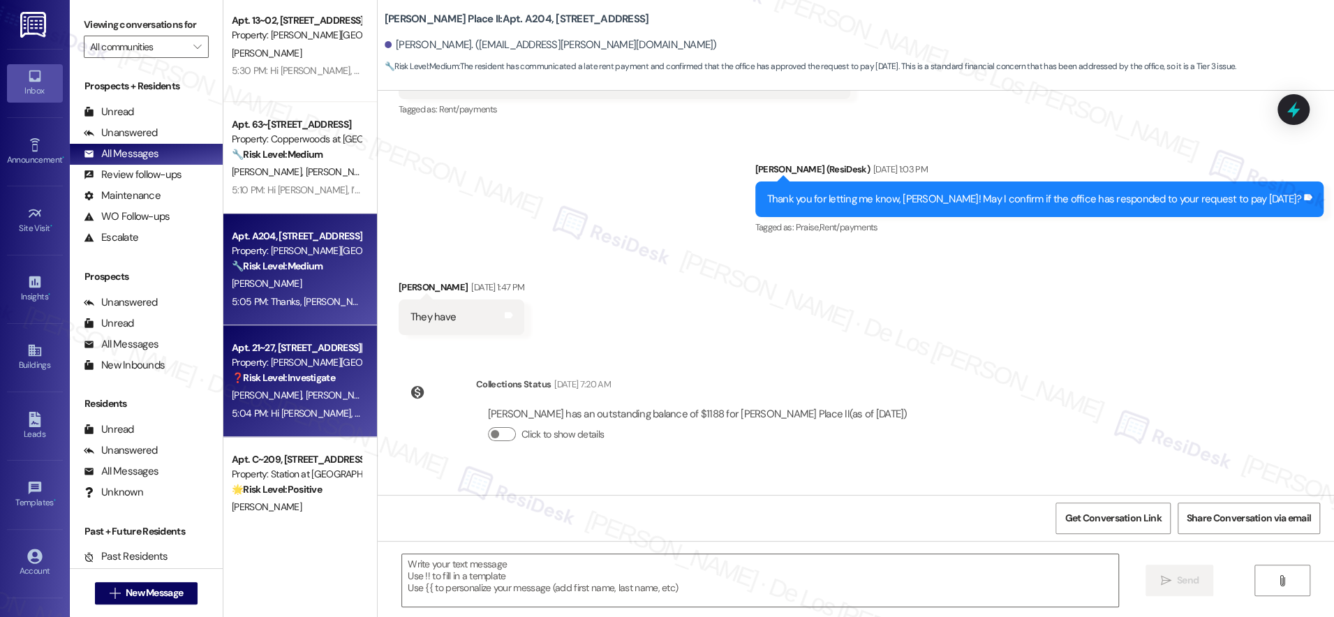
click at [300, 365] on div "Property: [PERSON_NAME][GEOGRAPHIC_DATA] Townhomes" at bounding box center [296, 362] width 129 height 15
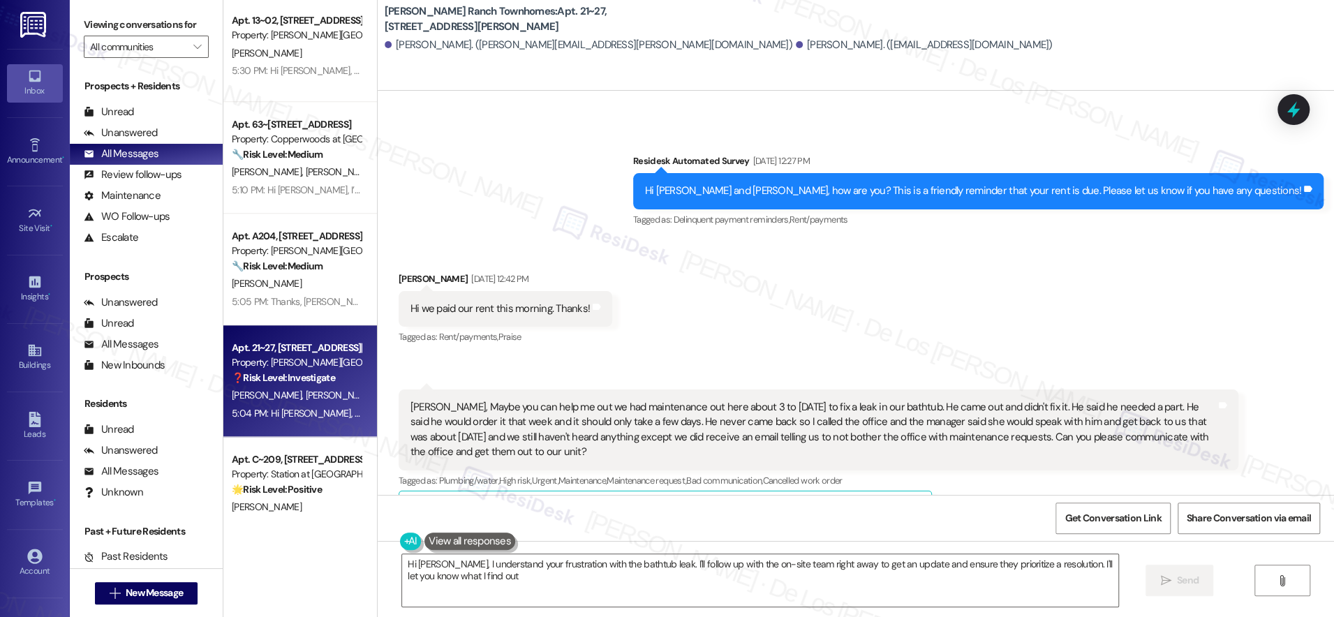
type textarea "Hi Madyson, I understand your frustration with the bathtub leak. I'll follow up…"
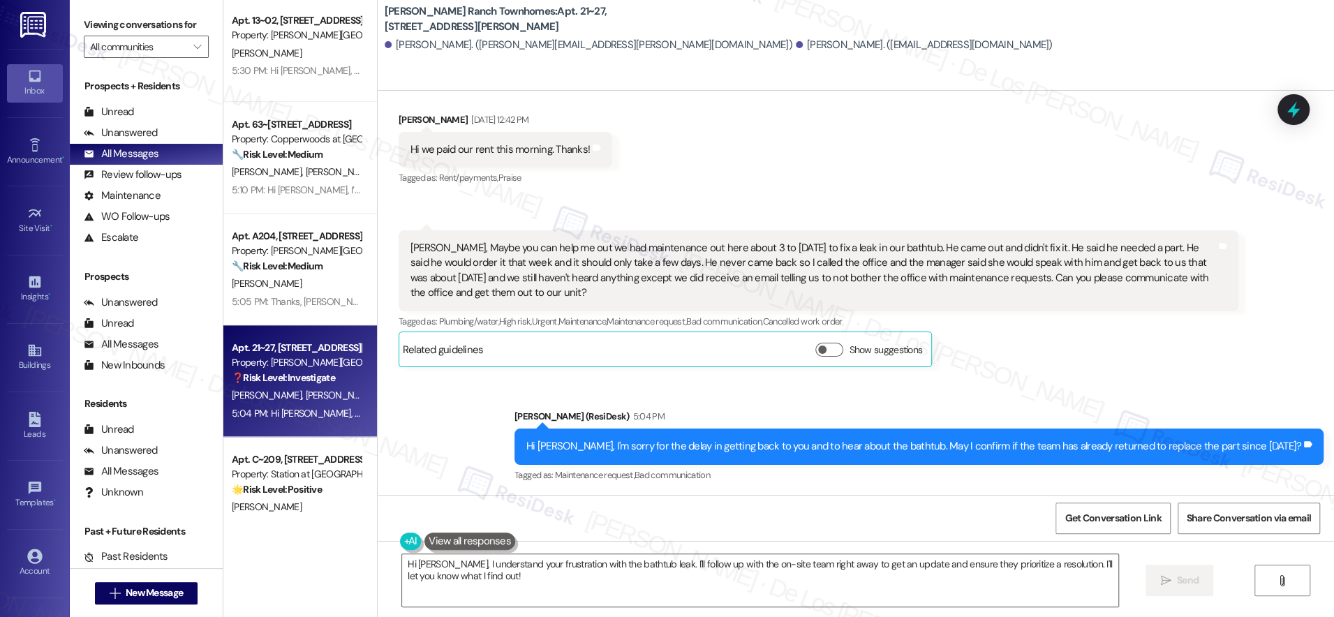
scroll to position [498, 0]
